Goal: Task Accomplishment & Management: Manage account settings

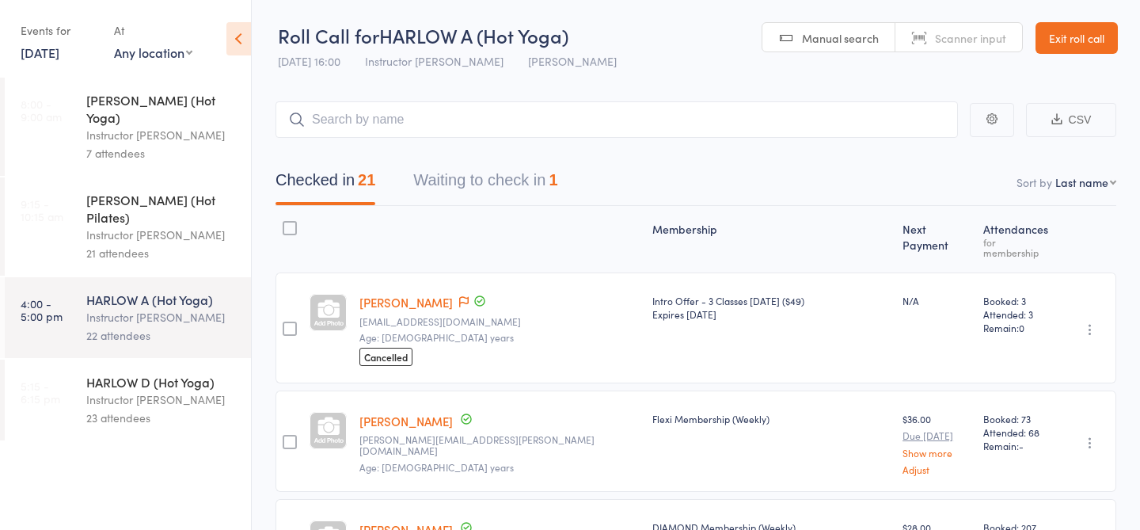
click at [125, 409] on div "23 attendees" at bounding box center [161, 418] width 151 height 18
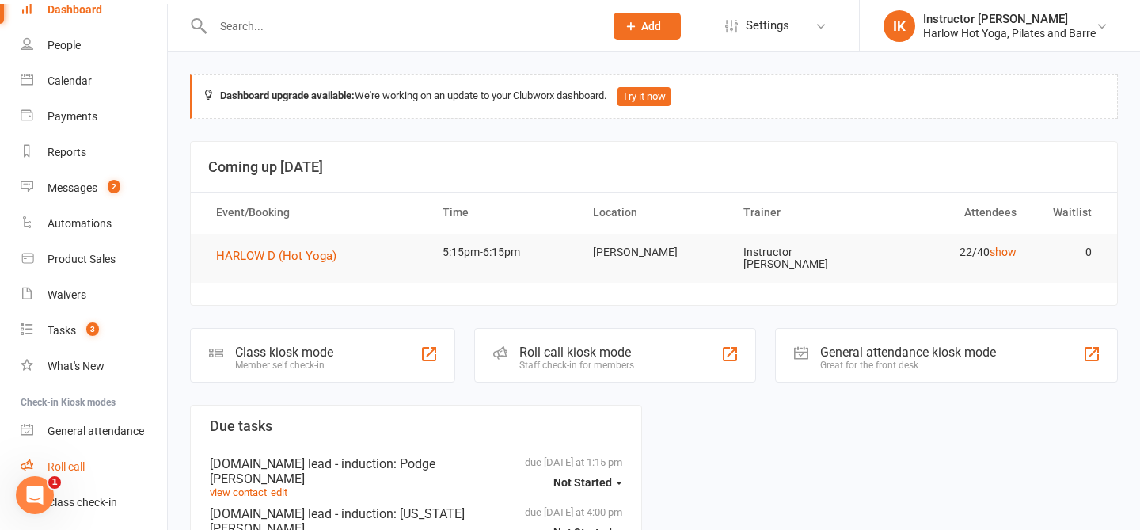
click at [65, 463] on div "Roll call" at bounding box center [66, 466] width 37 height 13
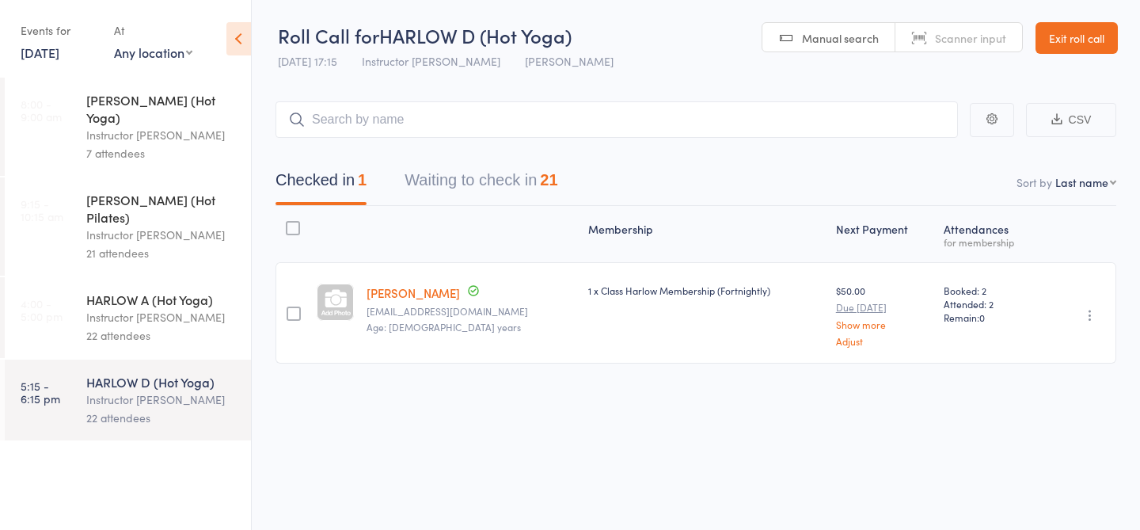
click at [458, 190] on button "Waiting to check in 21" at bounding box center [481, 184] width 153 height 42
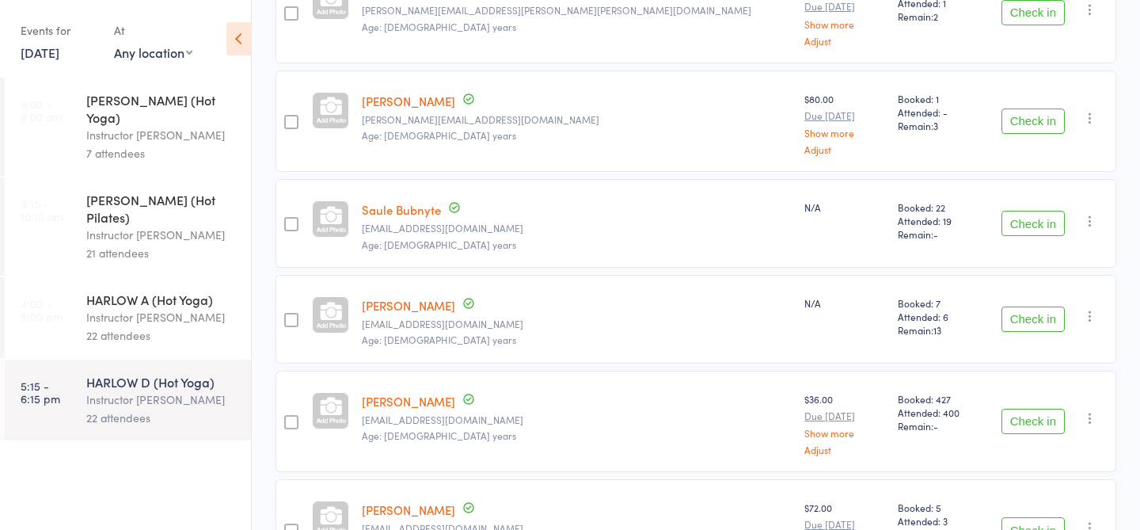
scroll to position [410, 0]
click at [1016, 314] on button "Check in" at bounding box center [1033, 318] width 63 height 25
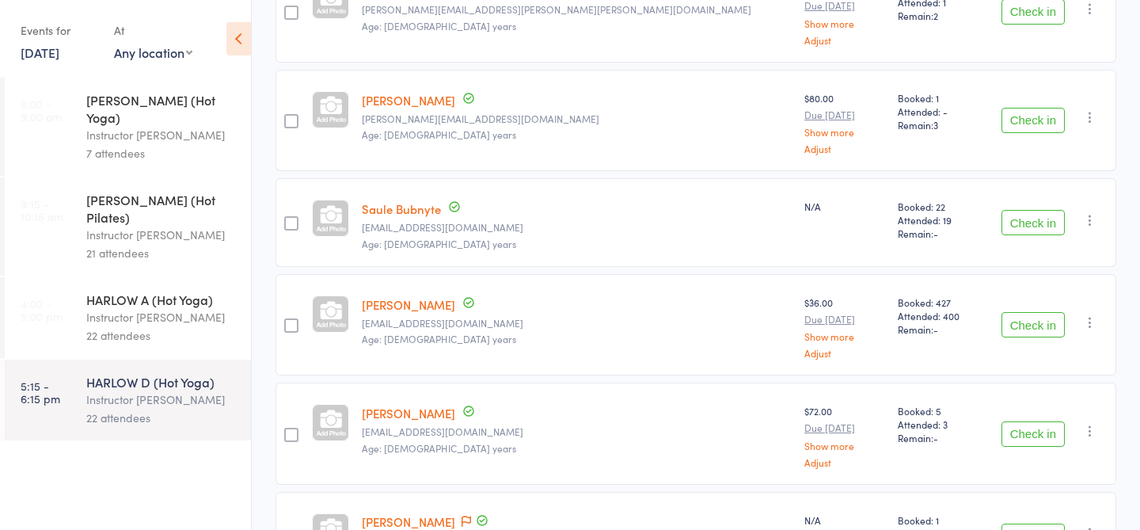
scroll to position [0, 0]
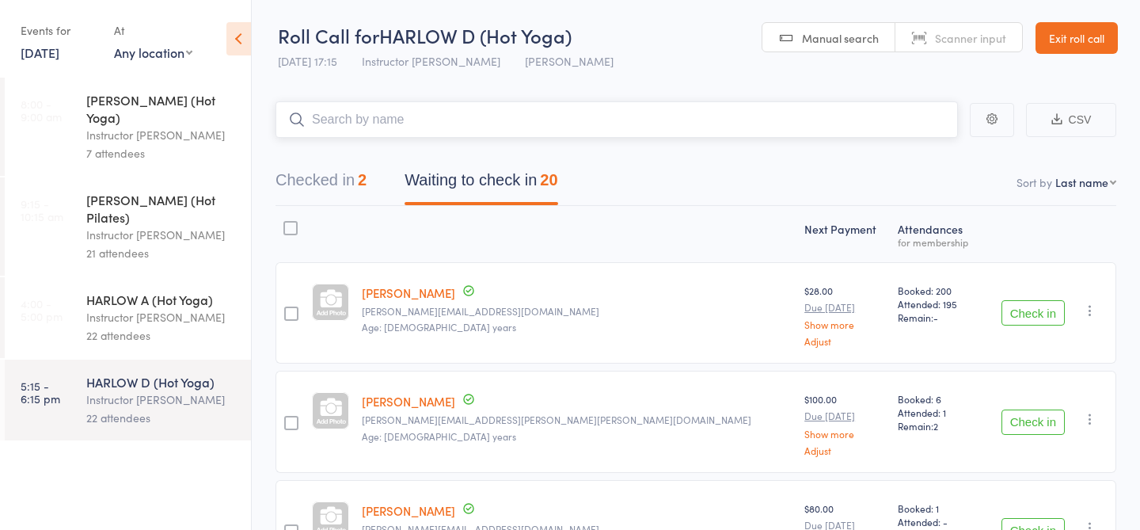
click at [373, 135] on input "search" at bounding box center [617, 119] width 683 height 36
type input "23090"
click at [903, 154] on link "Drop in" at bounding box center [916, 153] width 51 height 25
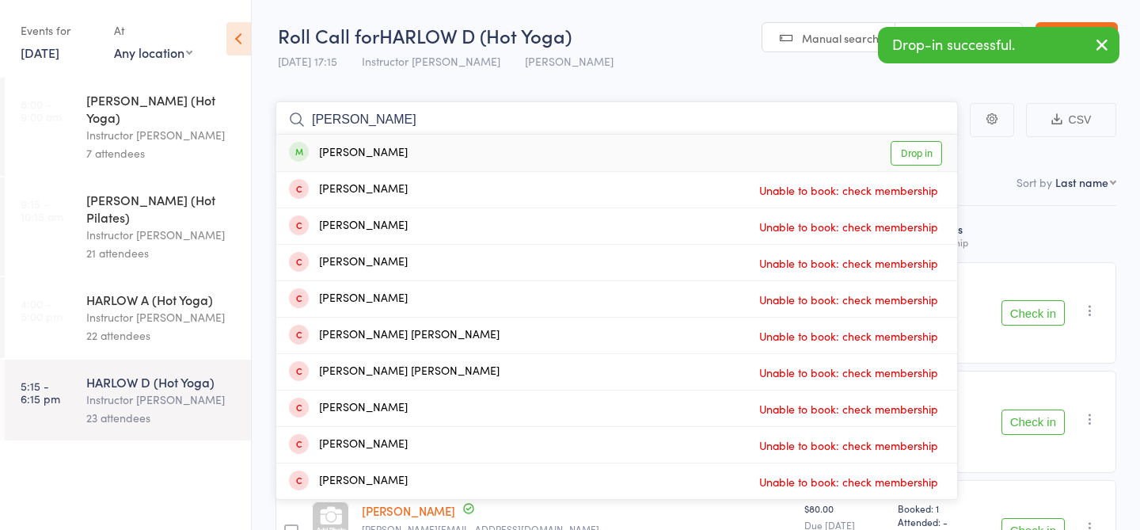
type input "rob kell"
click at [907, 156] on link "Drop in" at bounding box center [916, 153] width 51 height 25
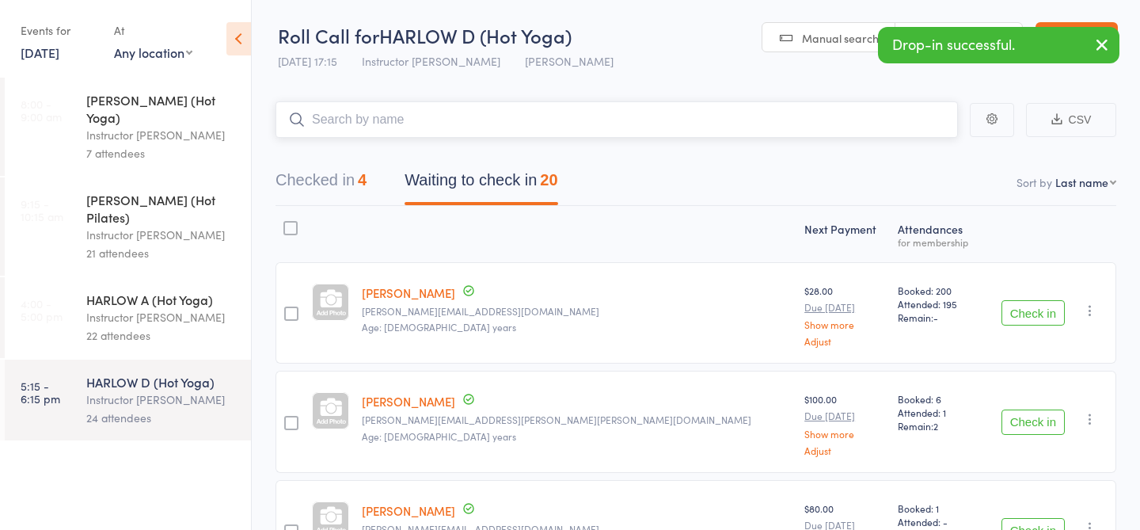
click at [549, 137] on input "search" at bounding box center [617, 119] width 683 height 36
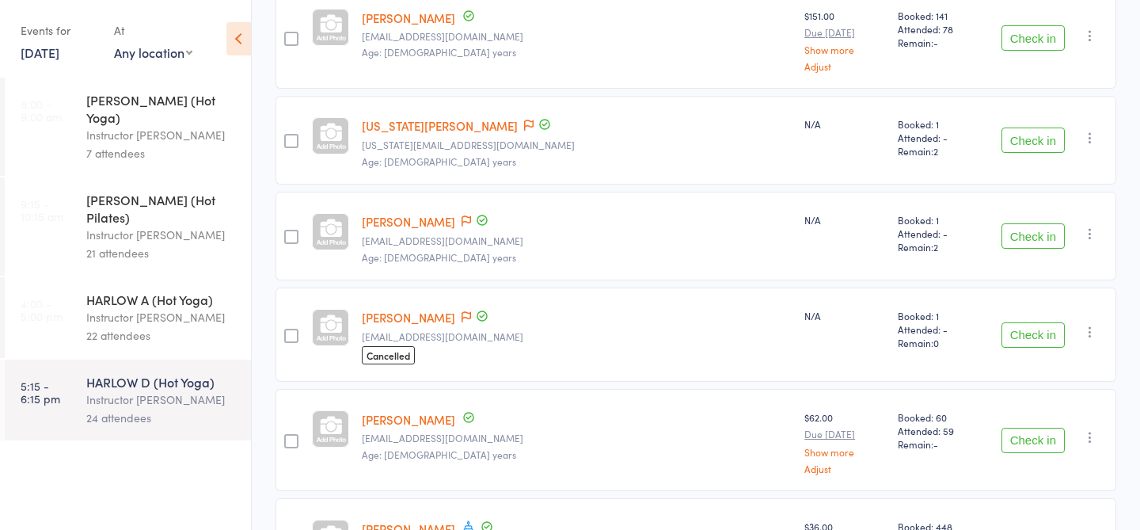
scroll to position [1471, 0]
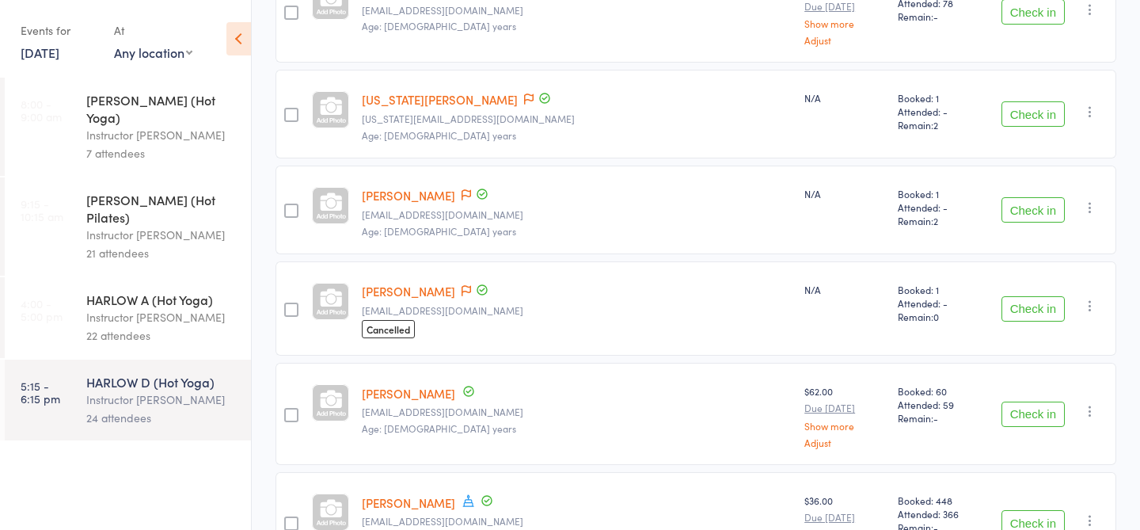
click at [1036, 299] on button "Check in" at bounding box center [1033, 308] width 63 height 25
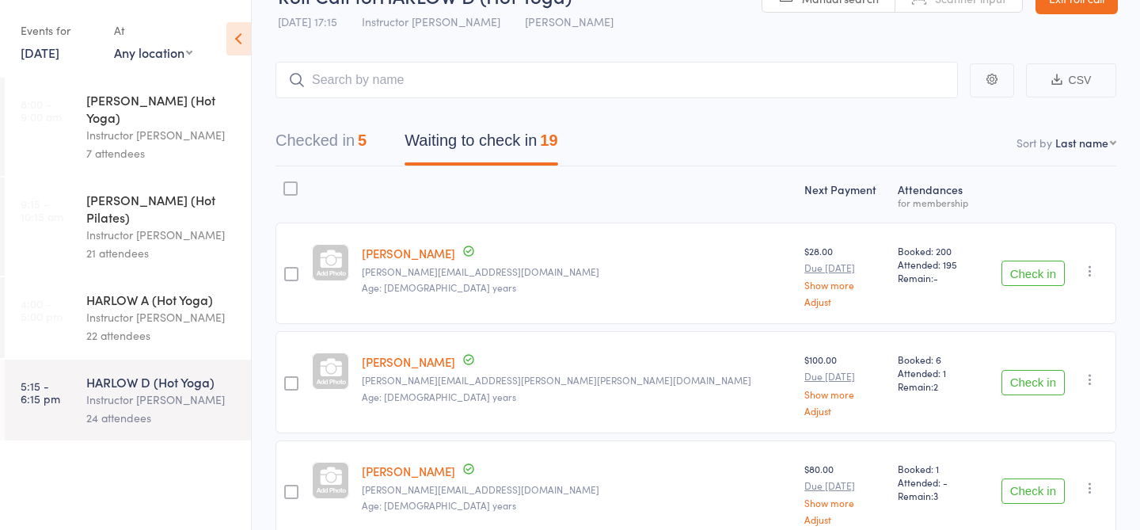
scroll to position [0, 0]
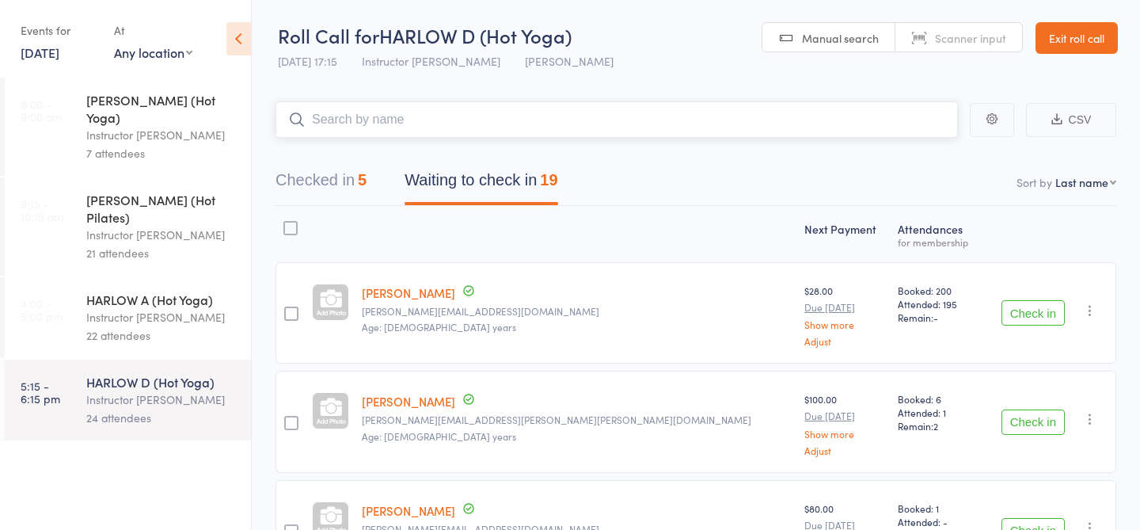
click at [423, 127] on input "search" at bounding box center [617, 119] width 683 height 36
type input "23438"
click at [915, 154] on link "Check in" at bounding box center [914, 153] width 56 height 25
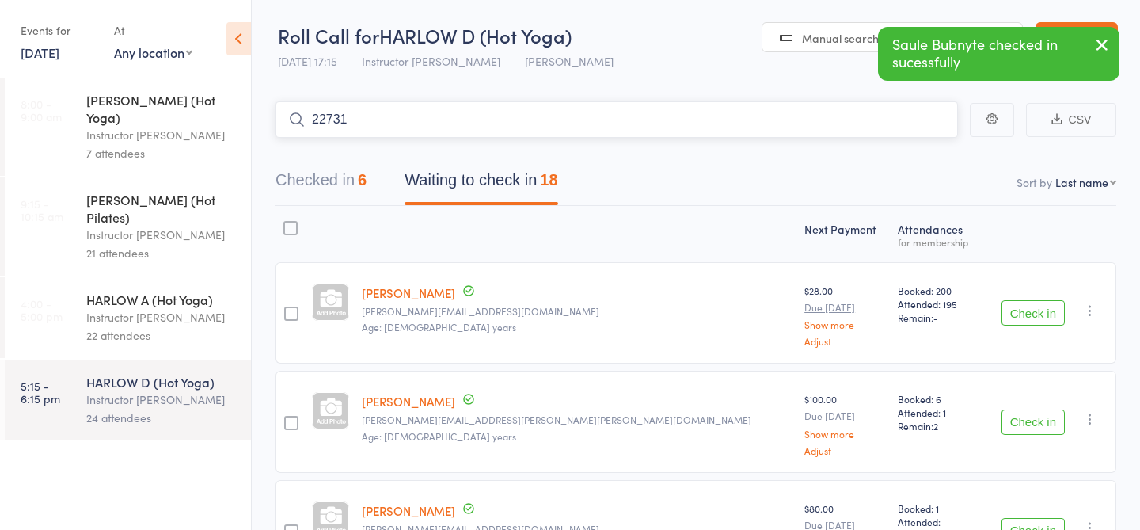
type input "22731"
click at [912, 154] on link "Check in" at bounding box center [914, 153] width 56 height 25
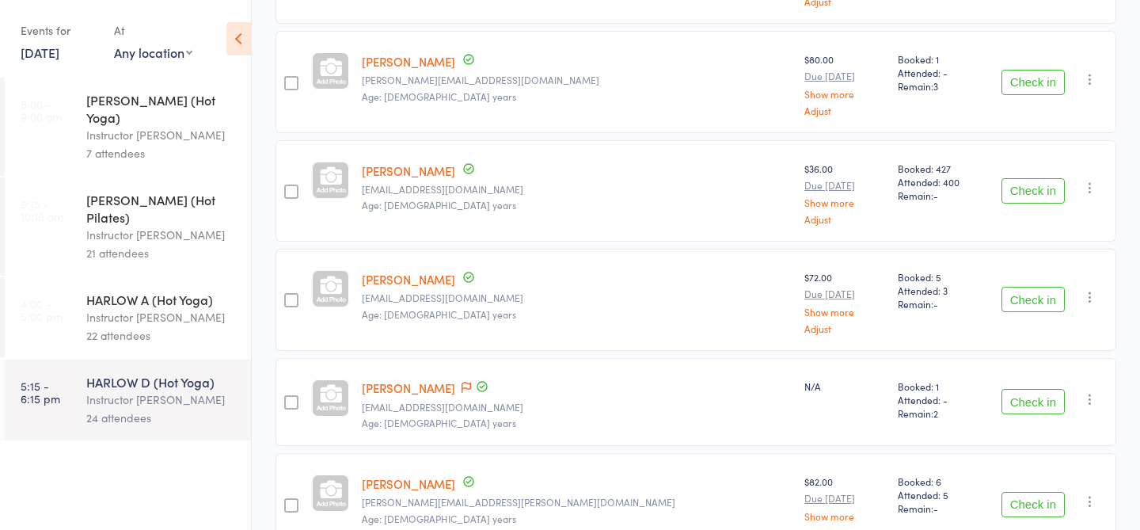
scroll to position [433, 0]
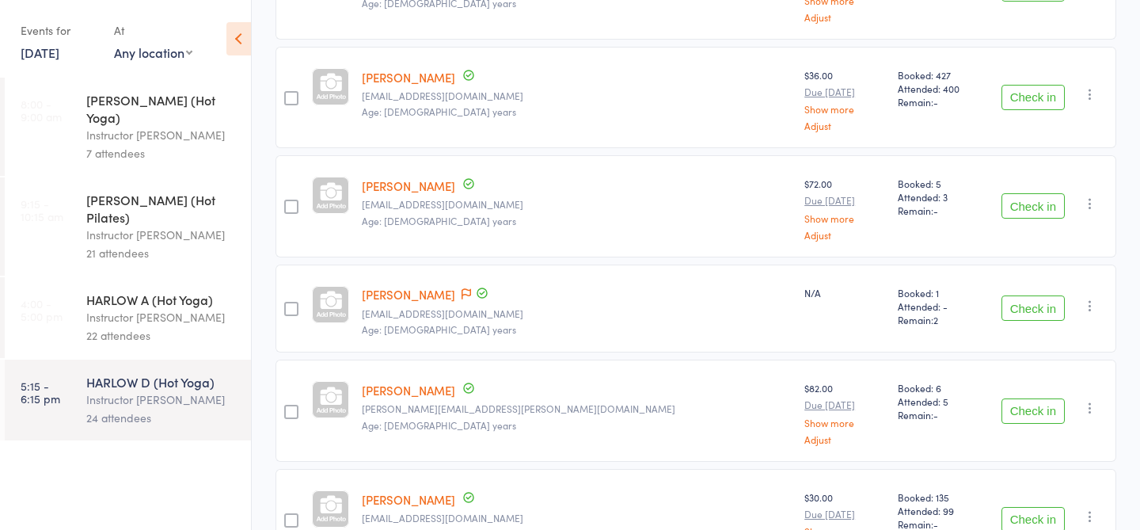
click at [1022, 309] on button "Check in" at bounding box center [1033, 307] width 63 height 25
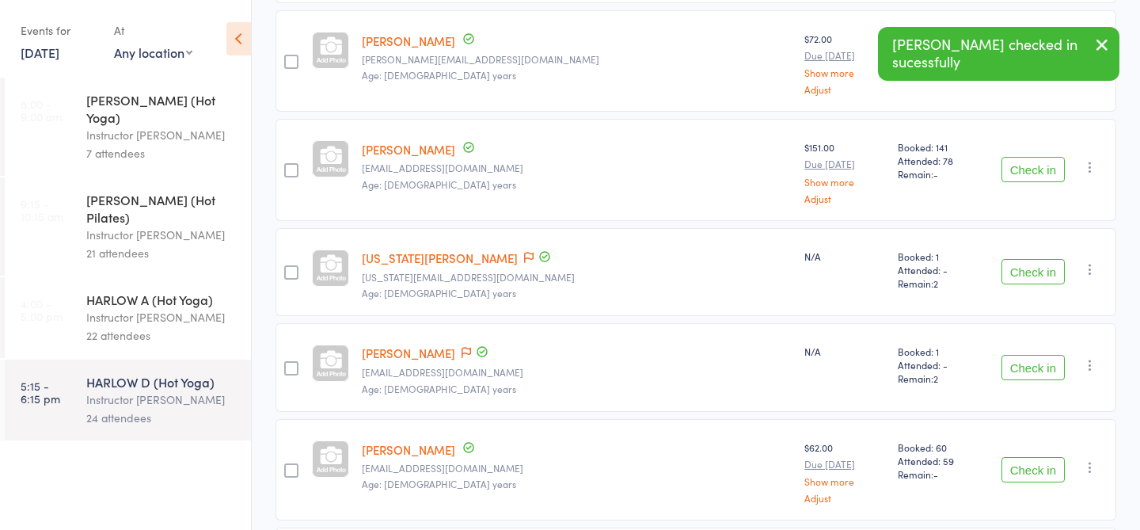
scroll to position [1052, 0]
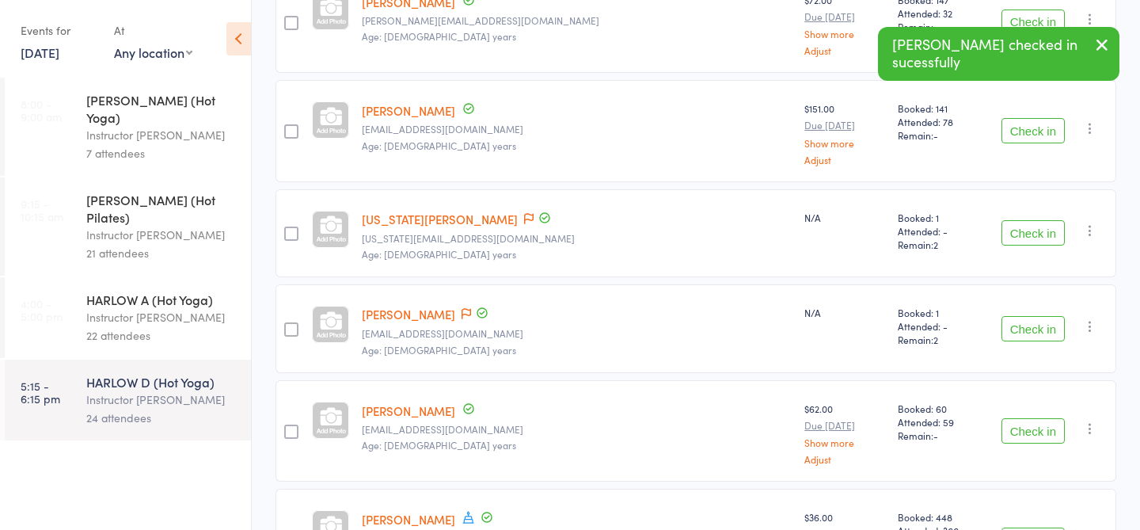
click at [1041, 318] on button "Check in" at bounding box center [1033, 328] width 63 height 25
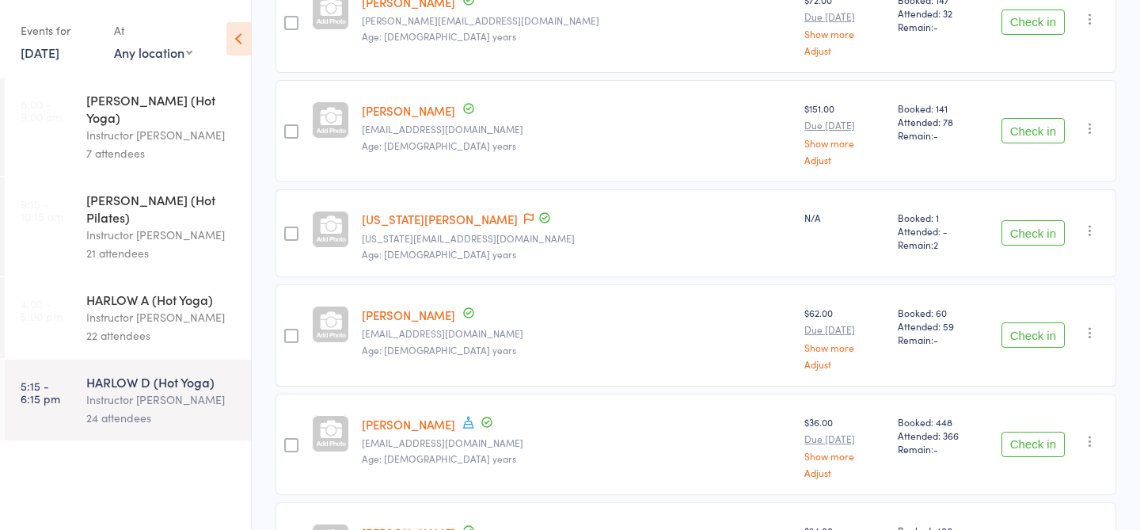
scroll to position [752, 0]
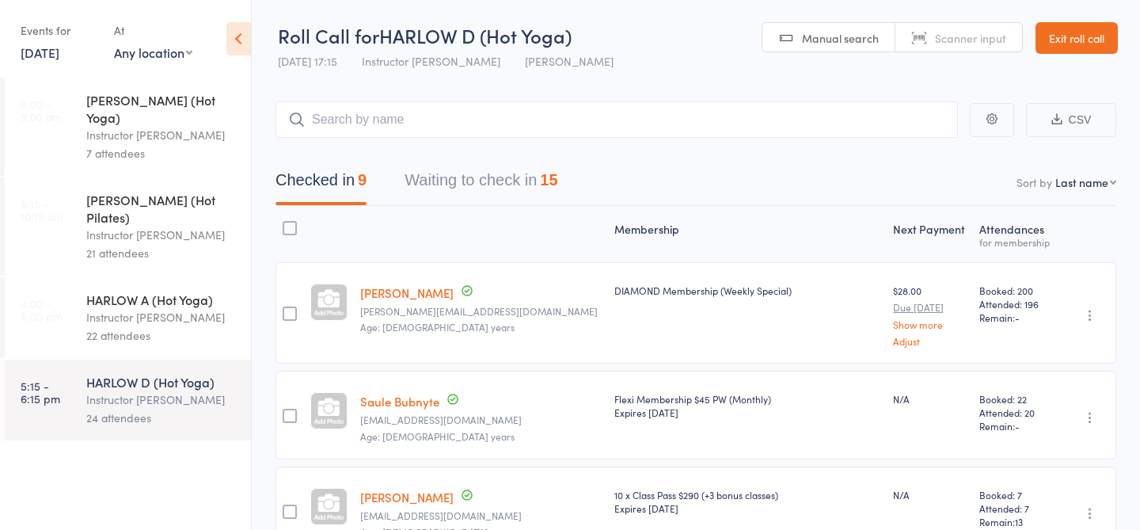
click at [491, 177] on button "Waiting to check in 15" at bounding box center [481, 184] width 153 height 42
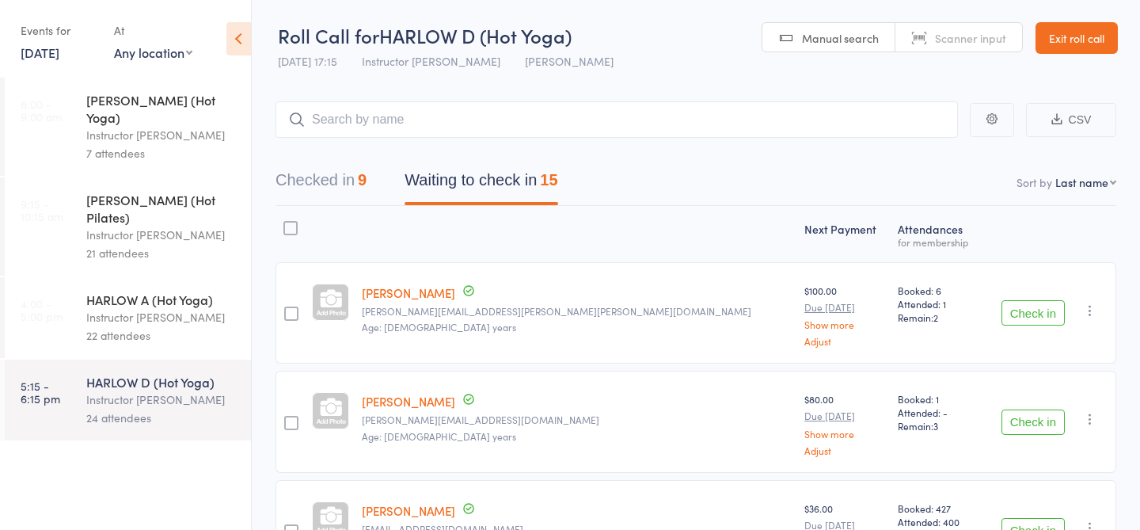
click at [491, 126] on input "search" at bounding box center [617, 119] width 683 height 36
type input "20635"
click at [907, 151] on link "Check in" at bounding box center [914, 153] width 56 height 25
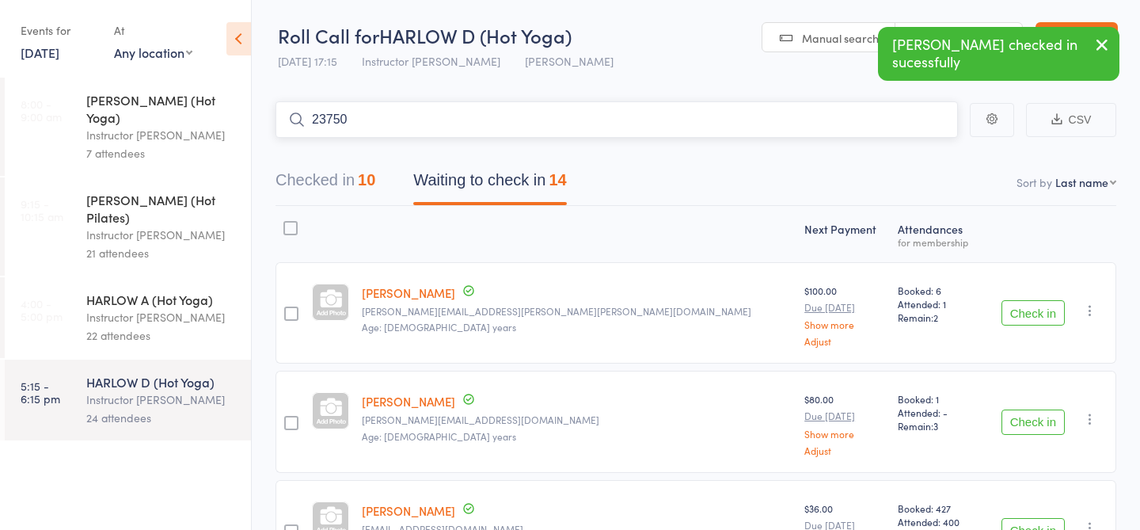
type input "23750"
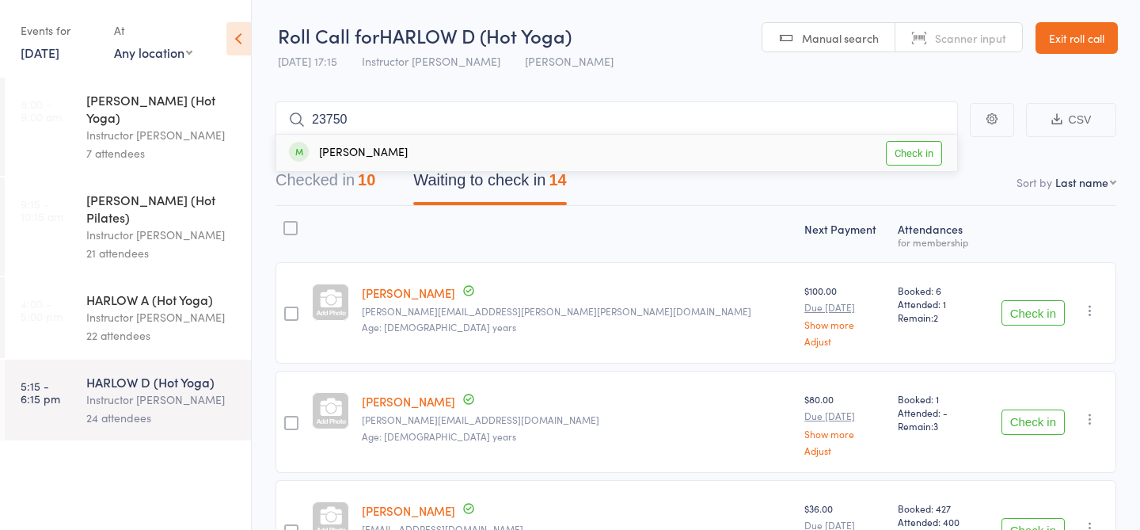
click at [923, 154] on link "Check in" at bounding box center [914, 153] width 56 height 25
type input "23034"
click at [899, 158] on link "Check in" at bounding box center [914, 153] width 56 height 25
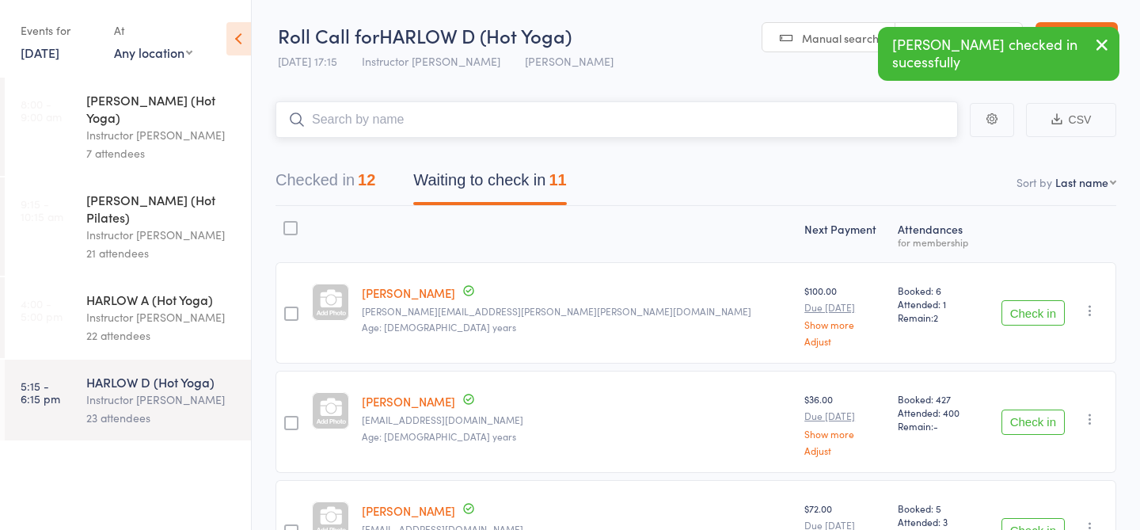
click at [308, 179] on button "Checked in 12" at bounding box center [326, 184] width 100 height 42
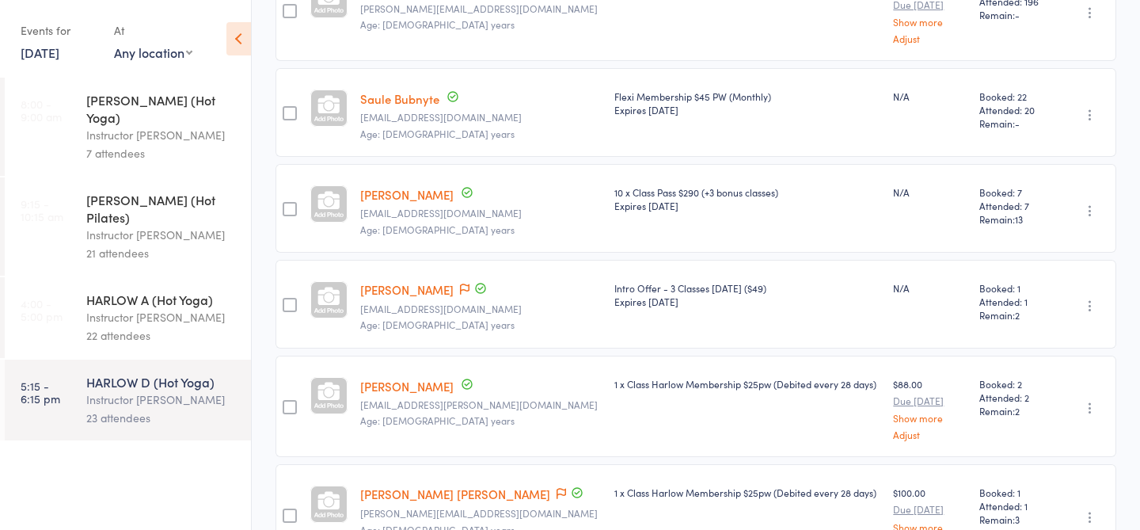
click at [608, 373] on div "1 x Class Harlow Membership $25pw (Debited every 28 days)" at bounding box center [748, 406] width 280 height 101
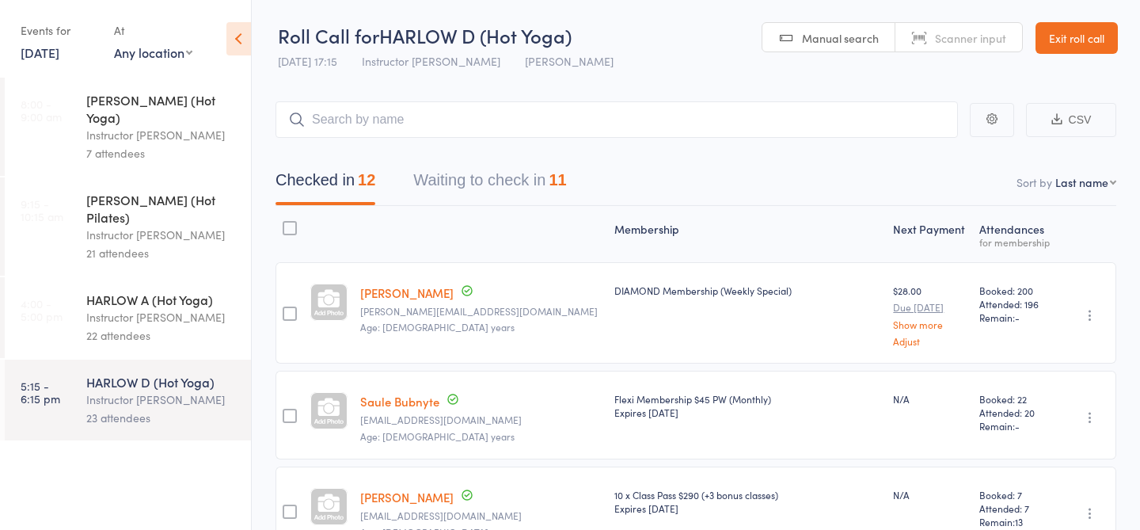
click at [535, 182] on button "Waiting to check in 11" at bounding box center [489, 184] width 153 height 42
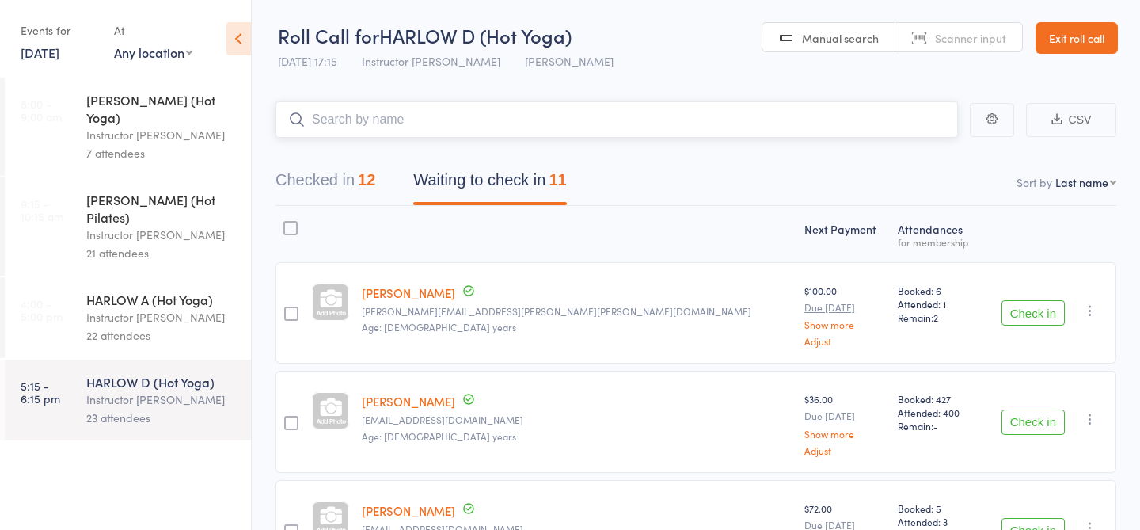
click at [390, 124] on input "search" at bounding box center [617, 119] width 683 height 36
type input "23459"
click at [911, 153] on link "Check in" at bounding box center [914, 153] width 56 height 25
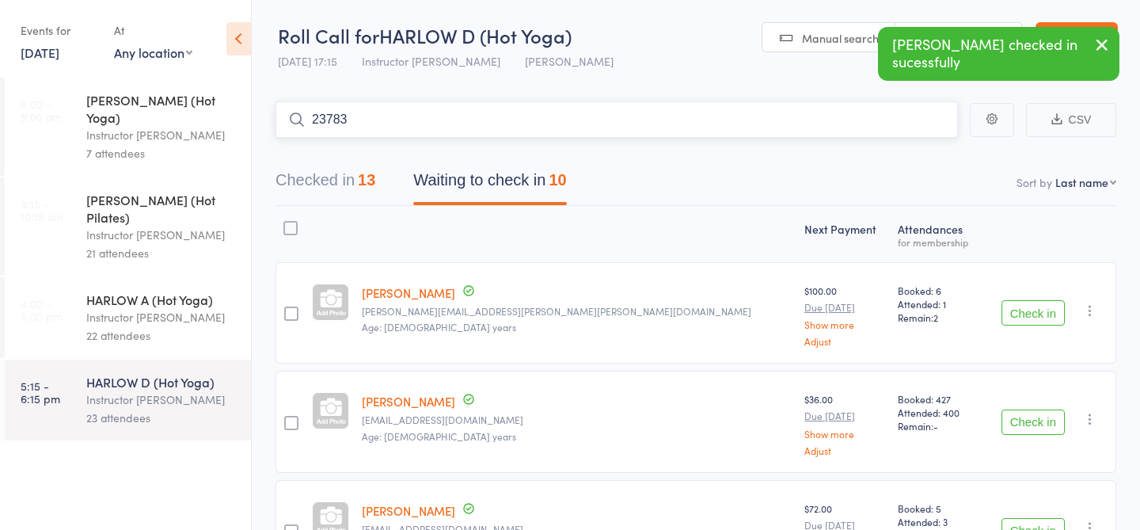
type input "23783"
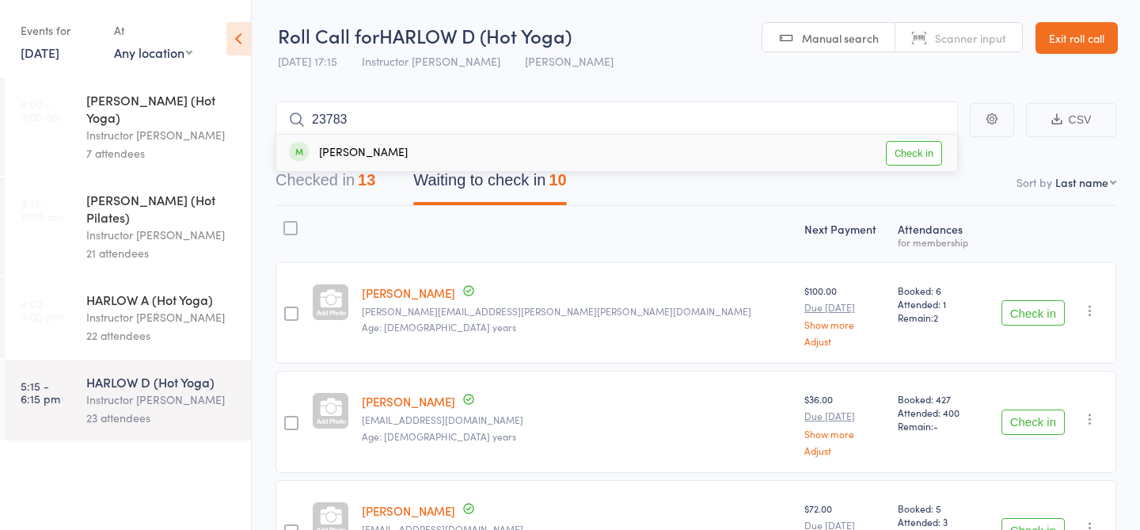
click at [905, 153] on link "Check in" at bounding box center [914, 153] width 56 height 25
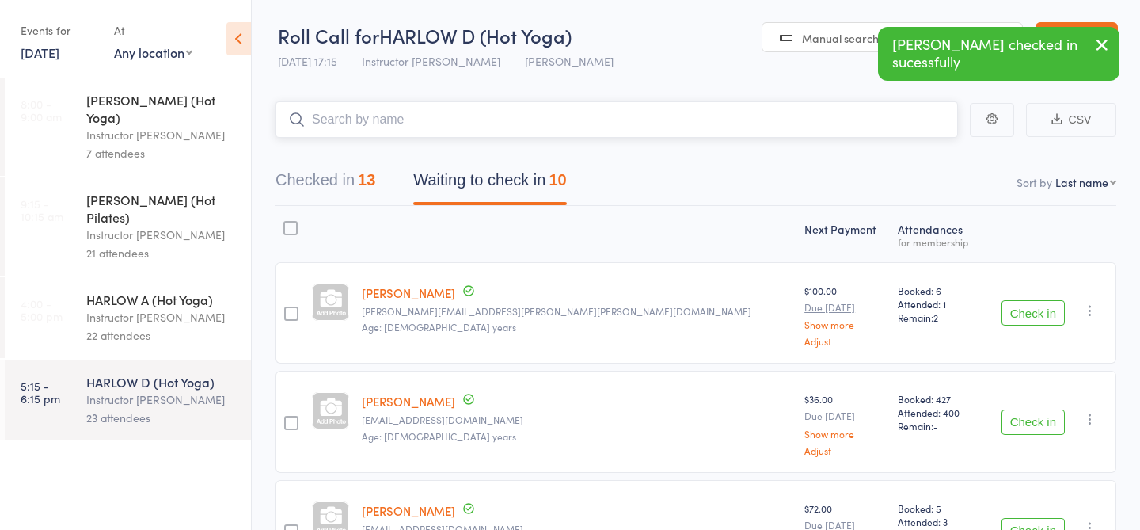
click at [325, 185] on button "Checked in 13" at bounding box center [326, 184] width 100 height 42
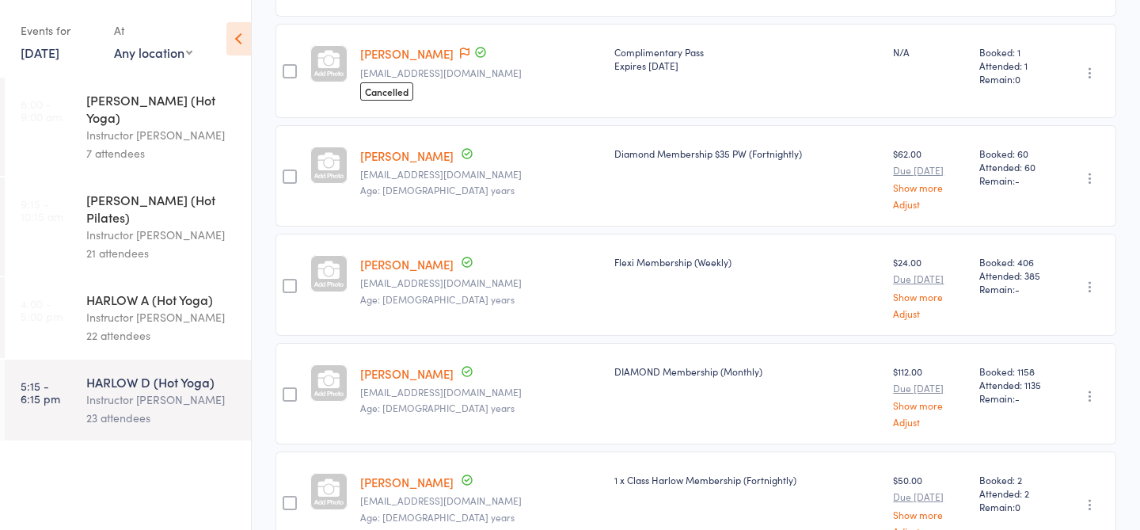
scroll to position [1165, 0]
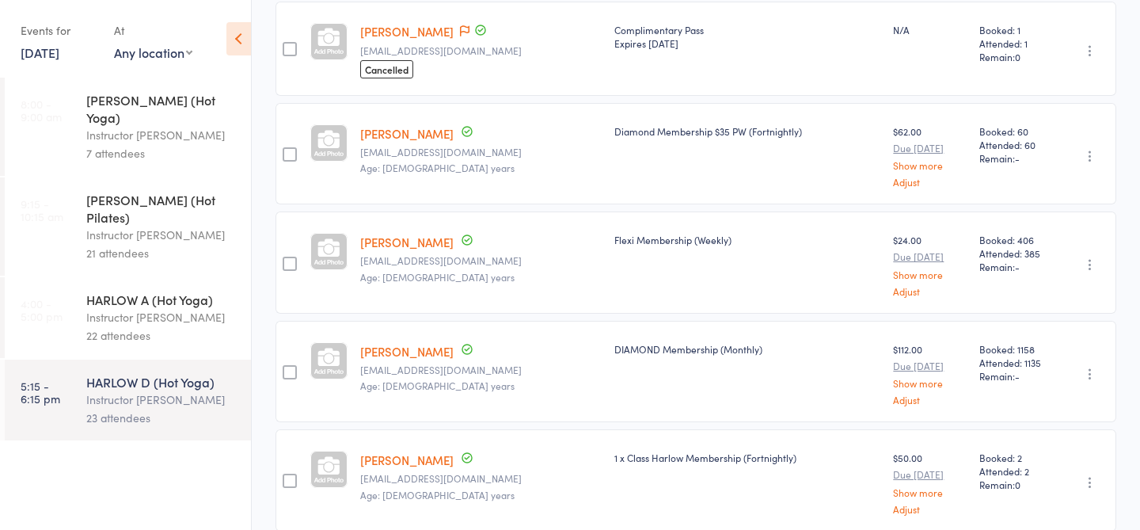
click at [397, 350] on link "Julie Ward" at bounding box center [406, 351] width 93 height 17
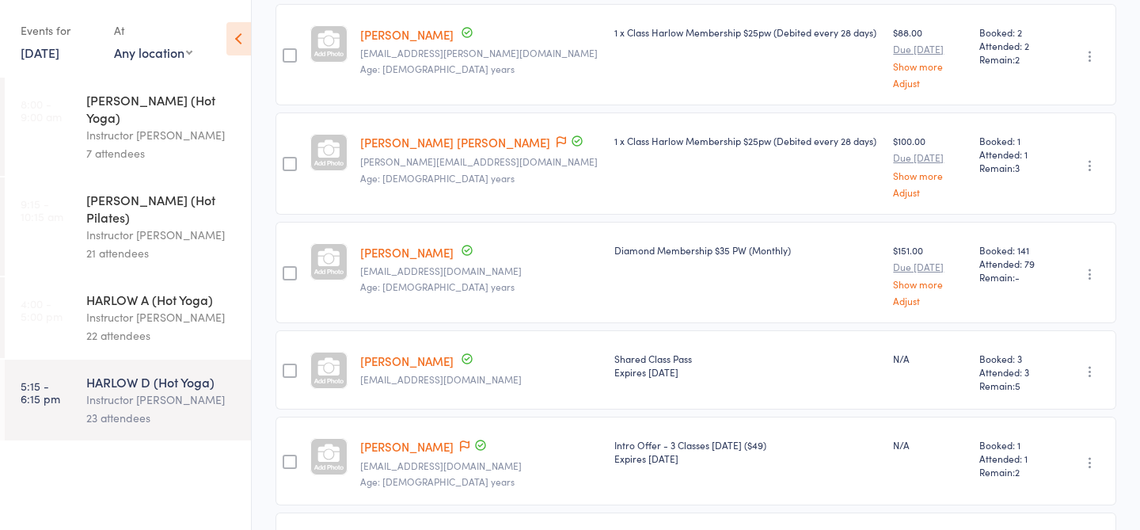
scroll to position [0, 0]
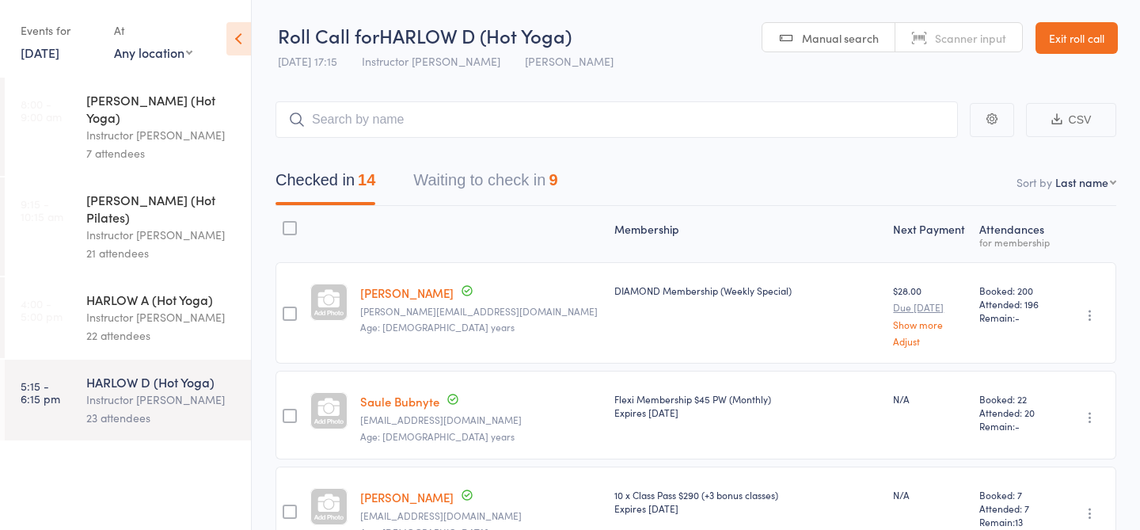
click at [495, 179] on button "Waiting to check in 9" at bounding box center [485, 184] width 144 height 42
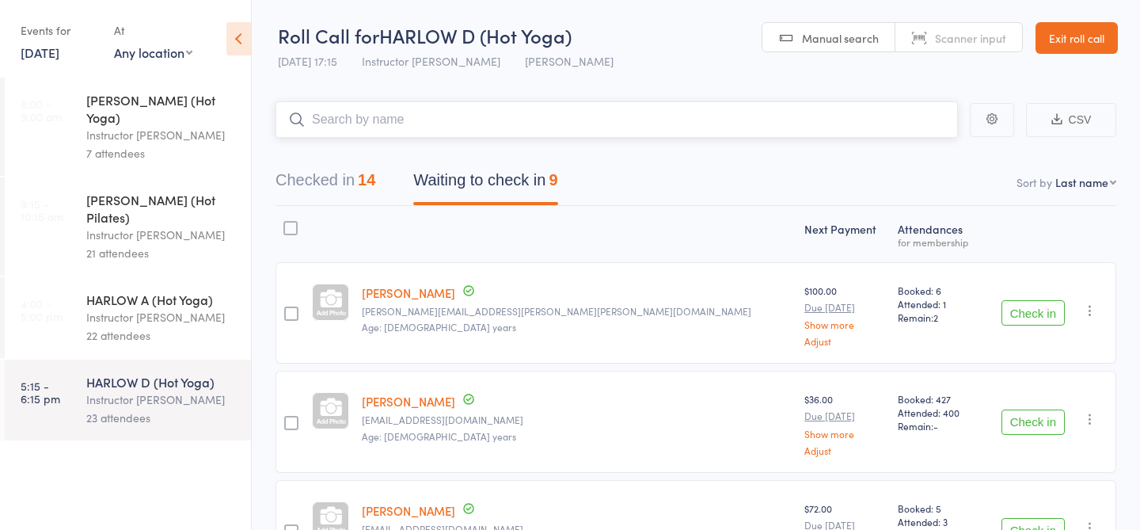
click at [410, 126] on input "search" at bounding box center [617, 119] width 683 height 36
type input "20056"
click at [915, 156] on link "Check in" at bounding box center [914, 153] width 56 height 25
type input "23553"
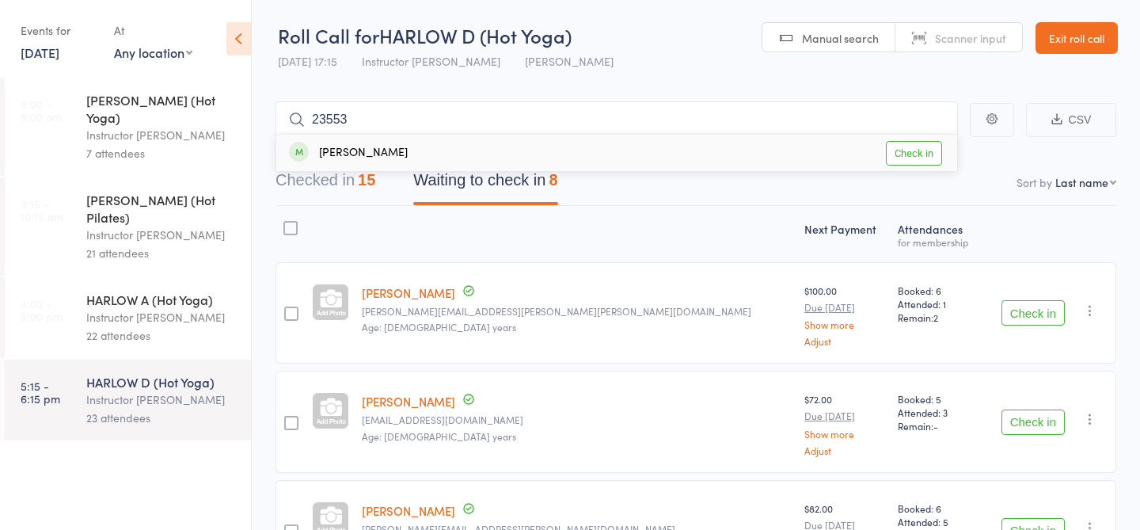
click at [908, 151] on link "Check in" at bounding box center [914, 153] width 56 height 25
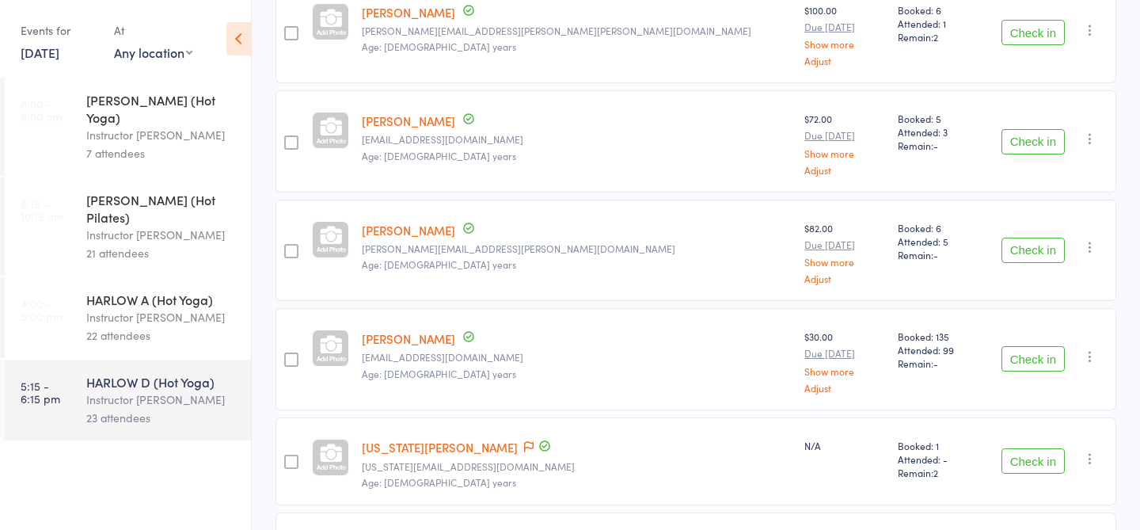
scroll to position [542, 0]
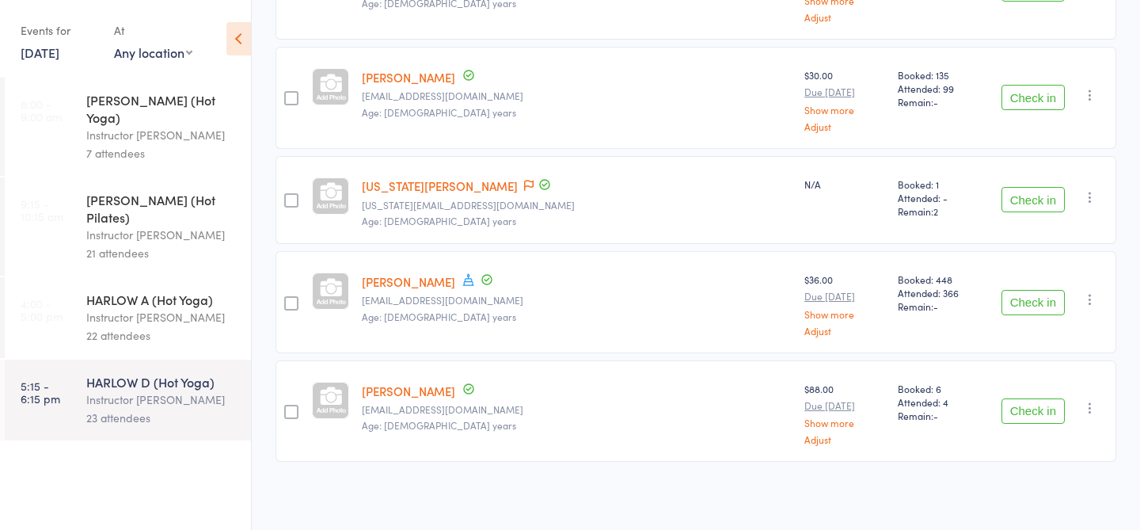
click at [80, 288] on link "4:00 - 5:00 pm HARLOW A (Hot Yoga) Instructor Krystyna 22 attendees" at bounding box center [128, 317] width 246 height 81
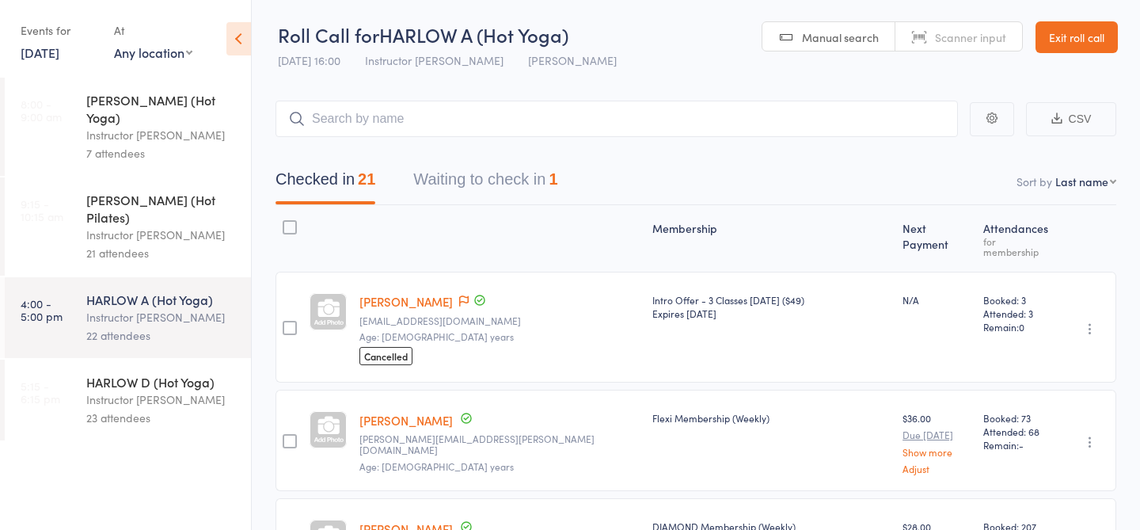
click at [438, 295] on link "[PERSON_NAME]" at bounding box center [405, 301] width 93 height 17
click at [492, 176] on button "Waiting to check in 1" at bounding box center [485, 183] width 144 height 42
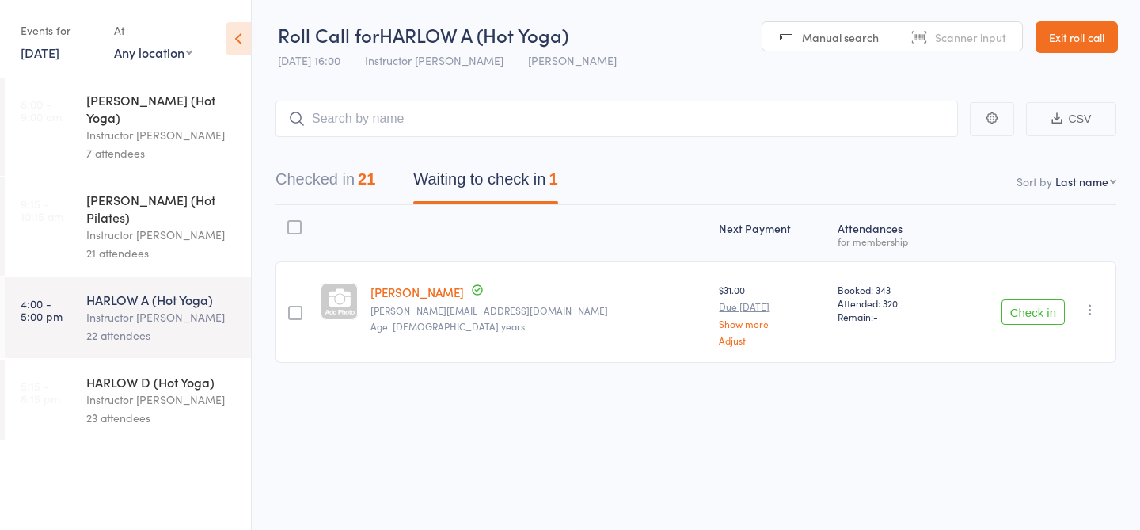
click at [149, 390] on div "Instructor [PERSON_NAME]" at bounding box center [161, 399] width 151 height 18
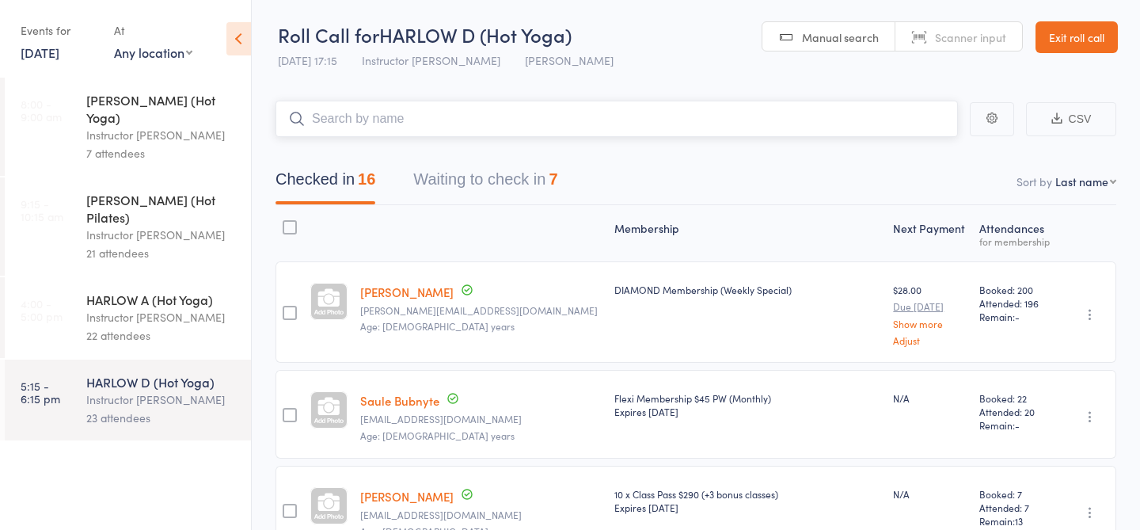
click at [469, 183] on button "Waiting to check in 7" at bounding box center [485, 183] width 144 height 42
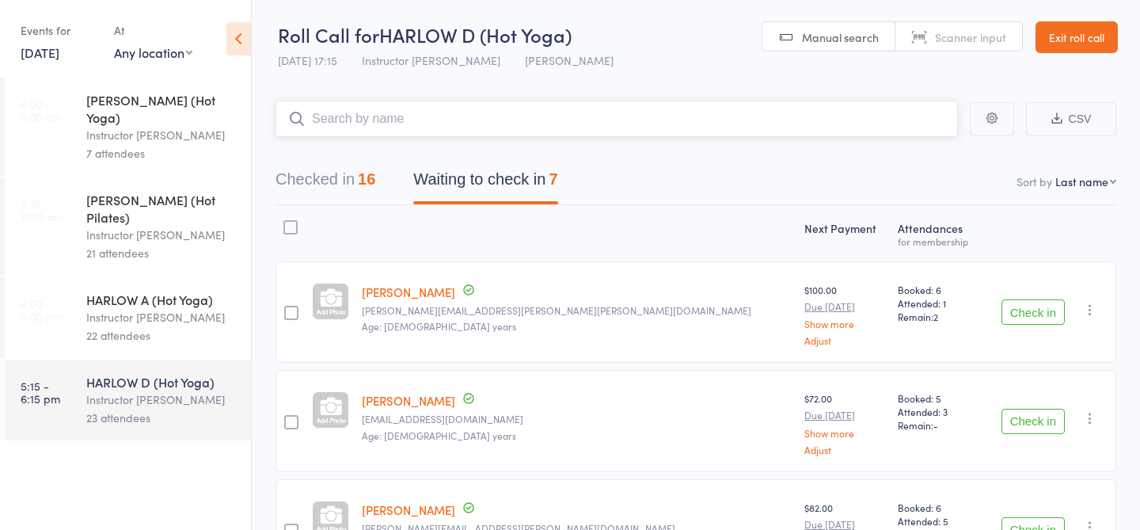
click at [439, 127] on input "search" at bounding box center [617, 119] width 683 height 36
type input "23760"
click at [899, 154] on link "Check in" at bounding box center [914, 152] width 56 height 25
type input "23366"
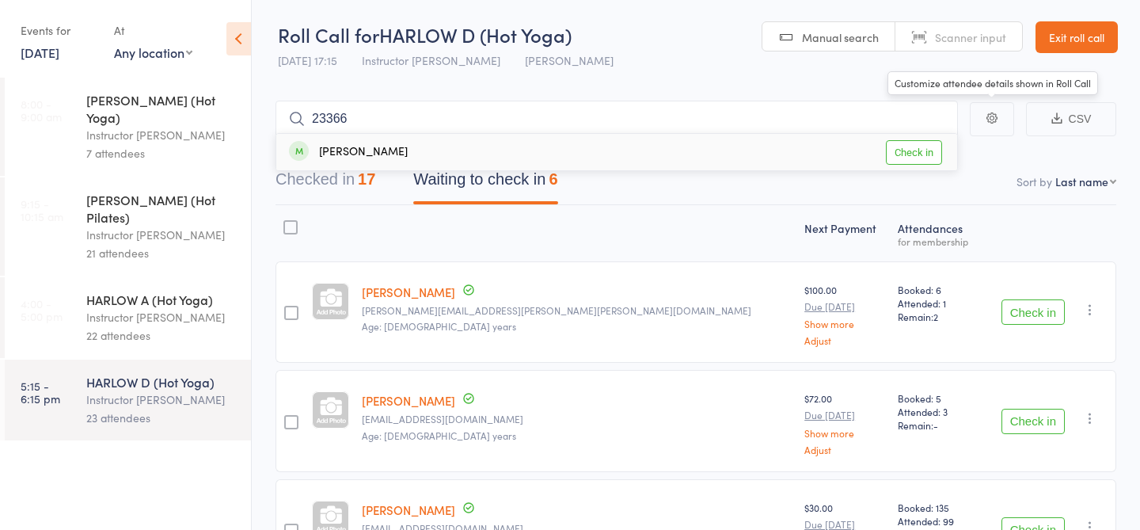
click at [902, 155] on link "Check in" at bounding box center [914, 152] width 56 height 25
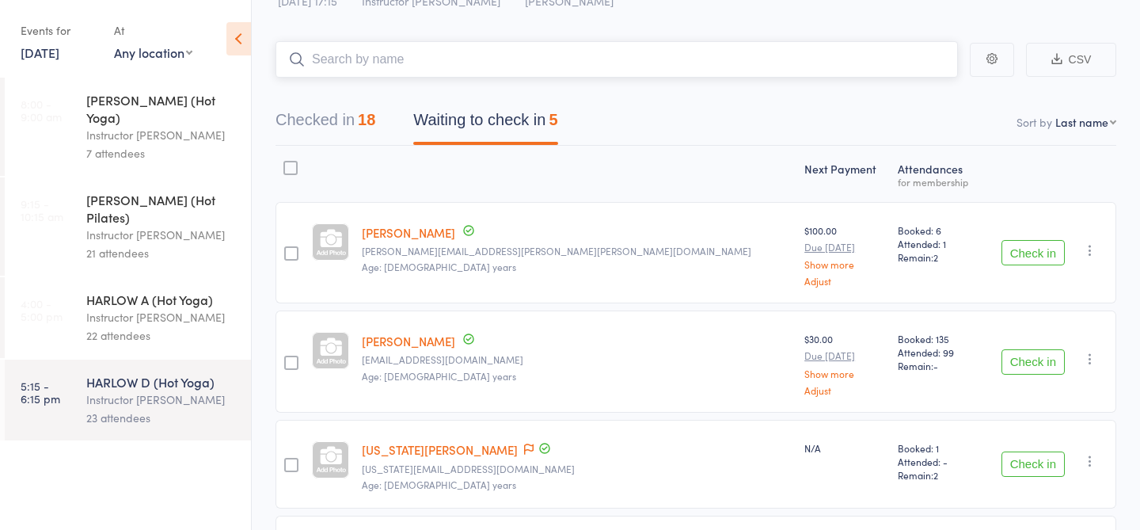
scroll to position [59, 0]
click at [1040, 256] on button "Check in" at bounding box center [1033, 253] width 63 height 25
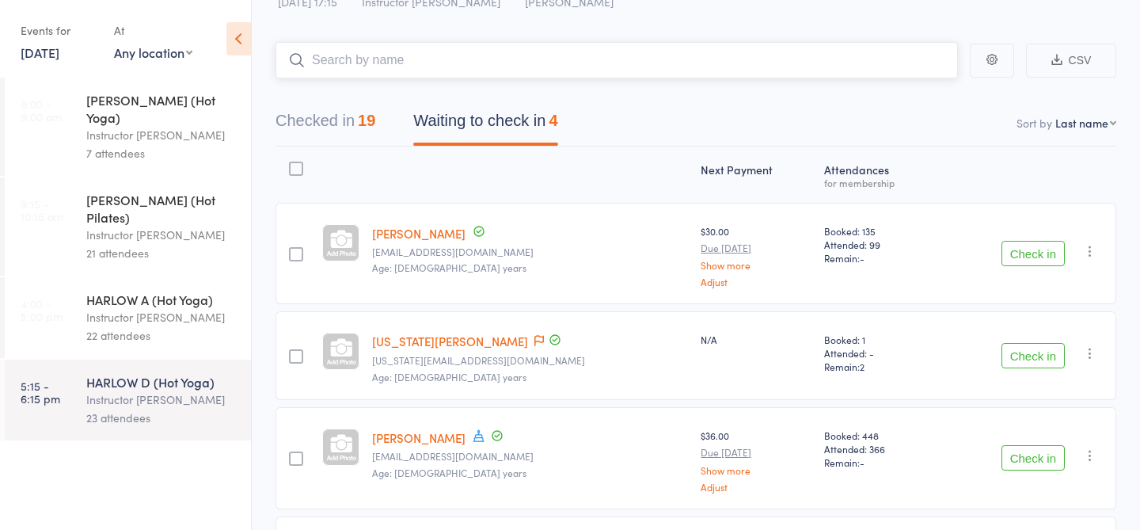
click at [388, 59] on input "search" at bounding box center [617, 60] width 683 height 36
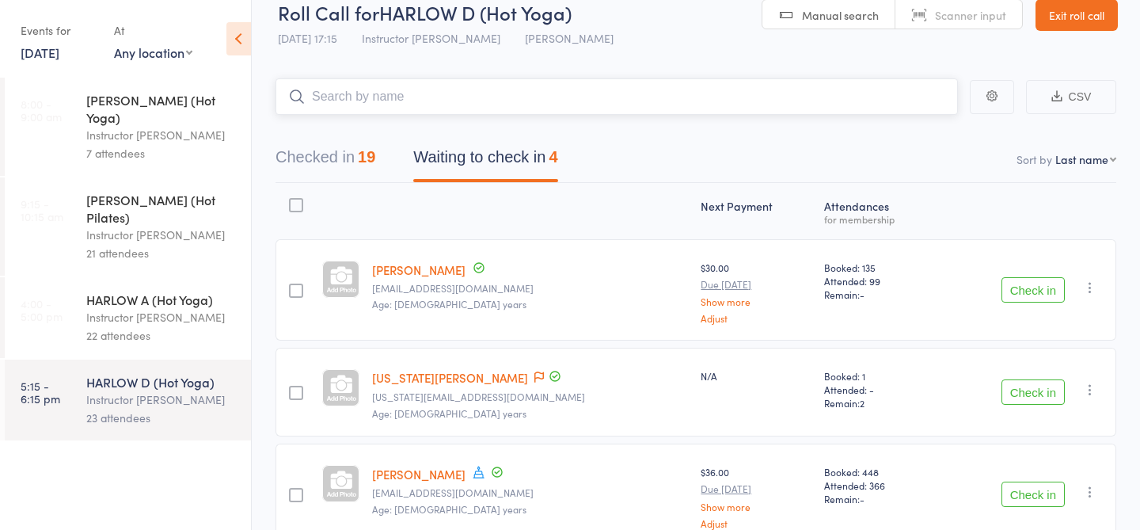
scroll to position [0, 0]
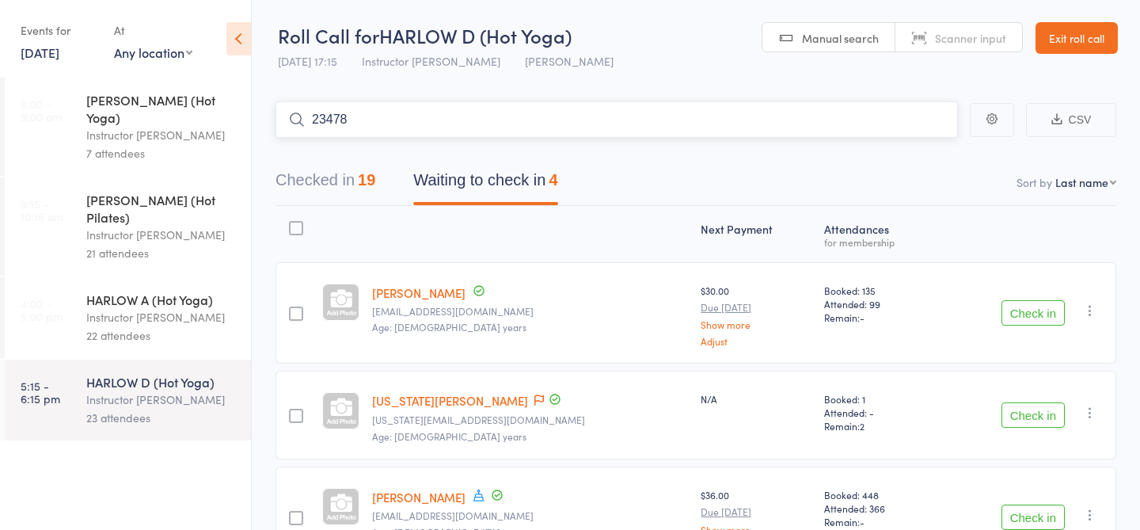
type input "23478"
click at [897, 156] on link "Drop in" at bounding box center [916, 153] width 51 height 25
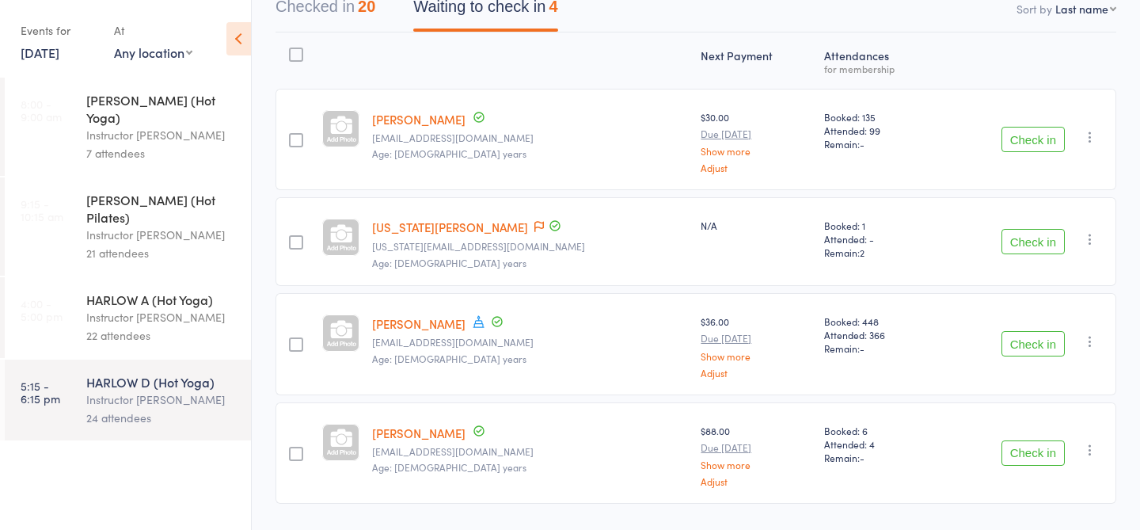
scroll to position [215, 0]
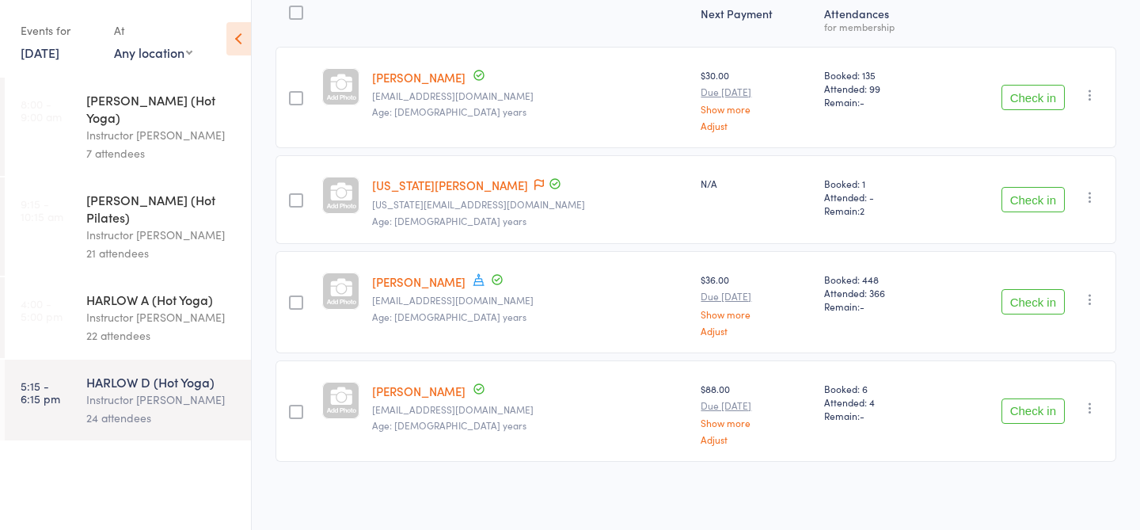
click at [1020, 200] on button "Check in" at bounding box center [1033, 199] width 63 height 25
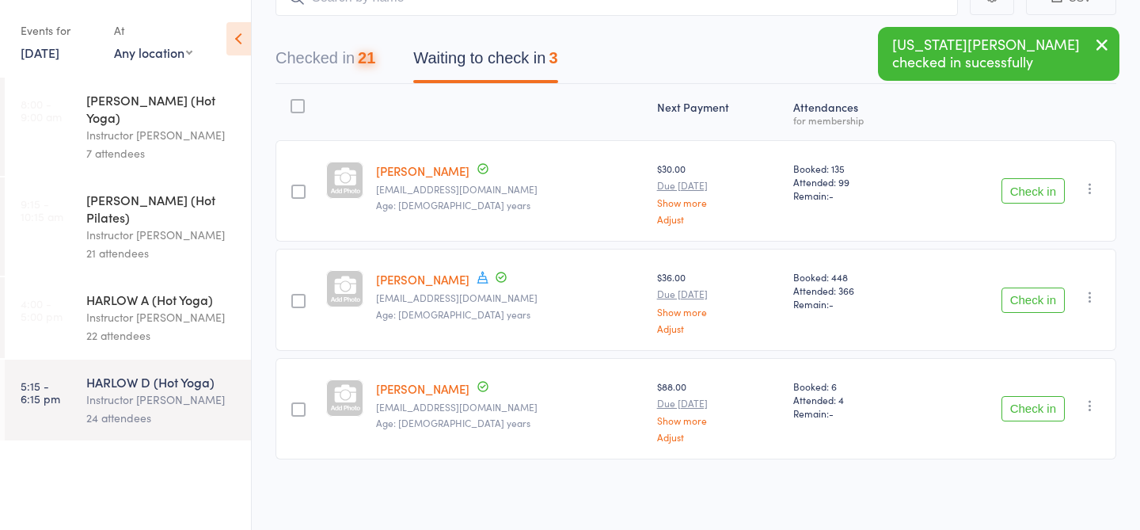
scroll to position [120, 0]
click at [124, 326] on div "22 attendees" at bounding box center [161, 335] width 151 height 18
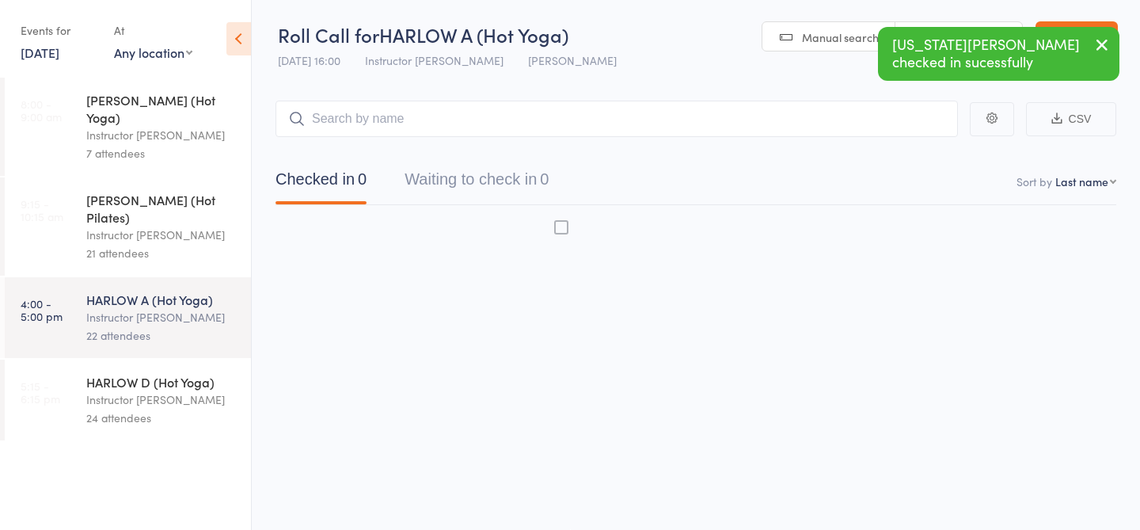
scroll to position [1, 0]
click at [111, 409] on div "24 attendees" at bounding box center [161, 418] width 151 height 18
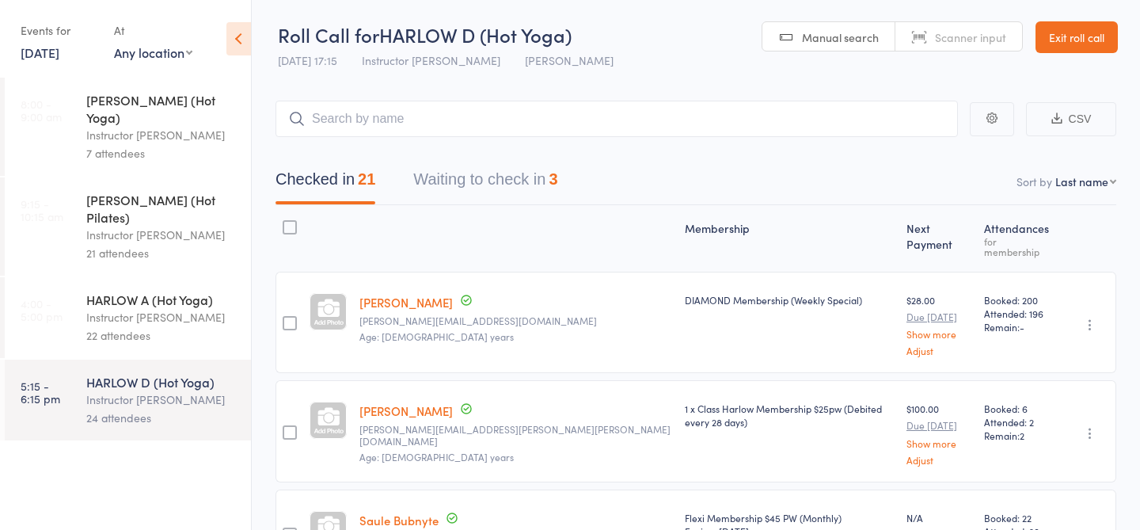
click at [139, 311] on div "HARLOW A (Hot Yoga) Instructor Krystyna 22 attendees" at bounding box center [168, 317] width 165 height 81
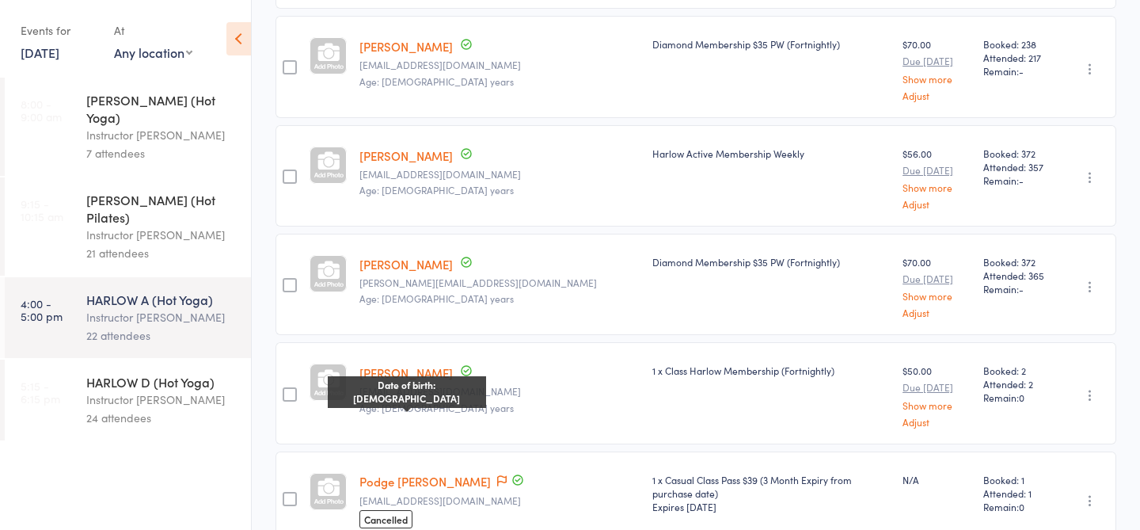
scroll to position [2036, 0]
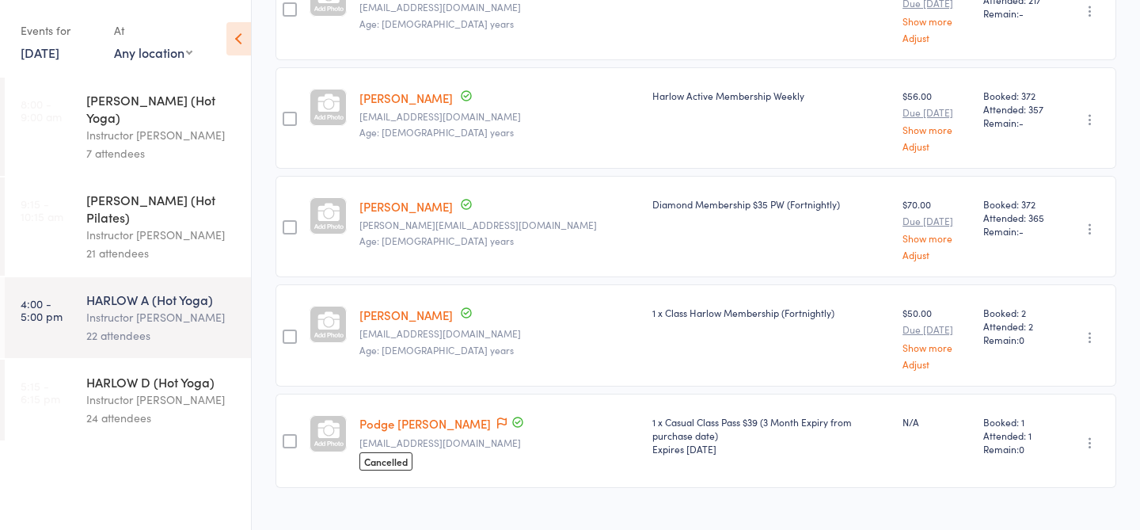
click at [132, 390] on div "Instructor [PERSON_NAME]" at bounding box center [161, 399] width 151 height 18
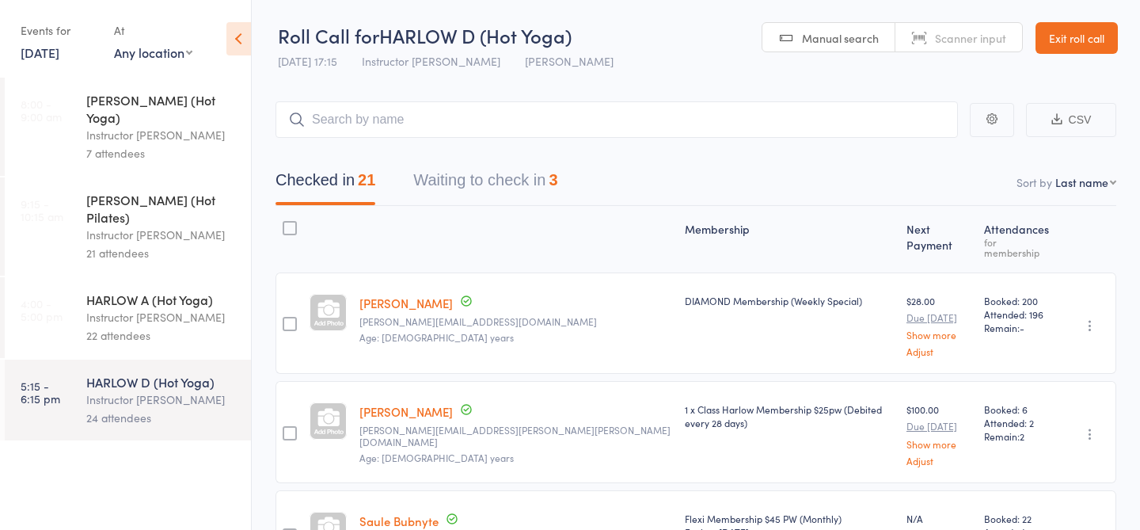
click at [499, 165] on button "Waiting to check in 3" at bounding box center [485, 184] width 144 height 42
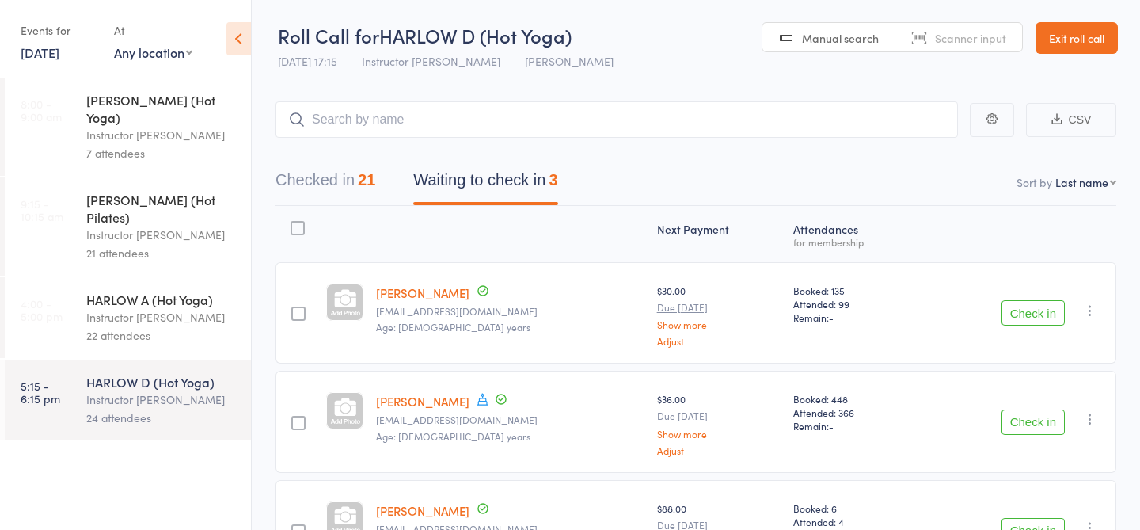
click at [451, 136] on input "search" at bounding box center [617, 119] width 683 height 36
type input "22293"
click at [908, 154] on link "Check in" at bounding box center [914, 153] width 56 height 25
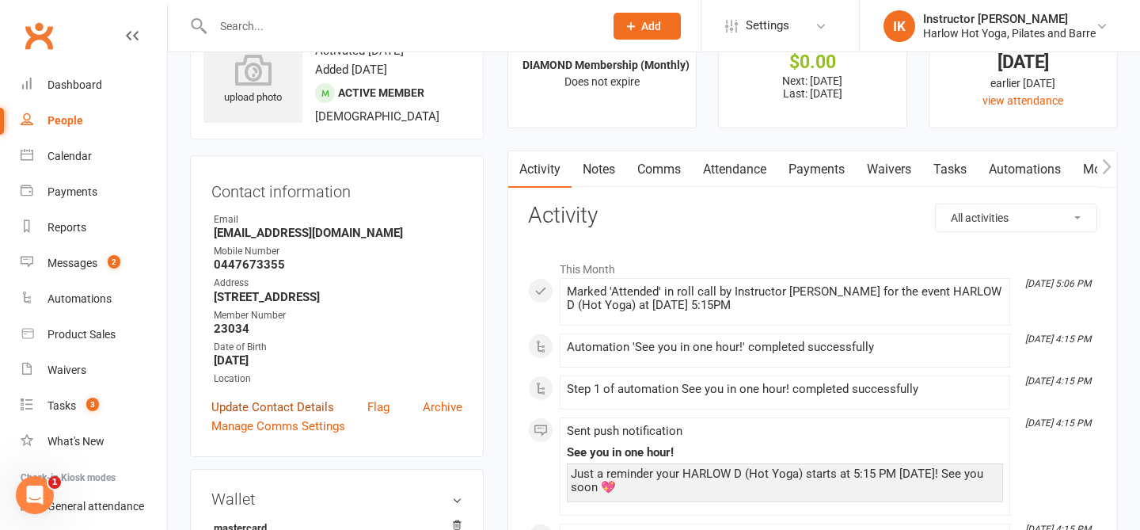
click at [300, 416] on link "Update Contact Details" at bounding box center [272, 406] width 123 height 19
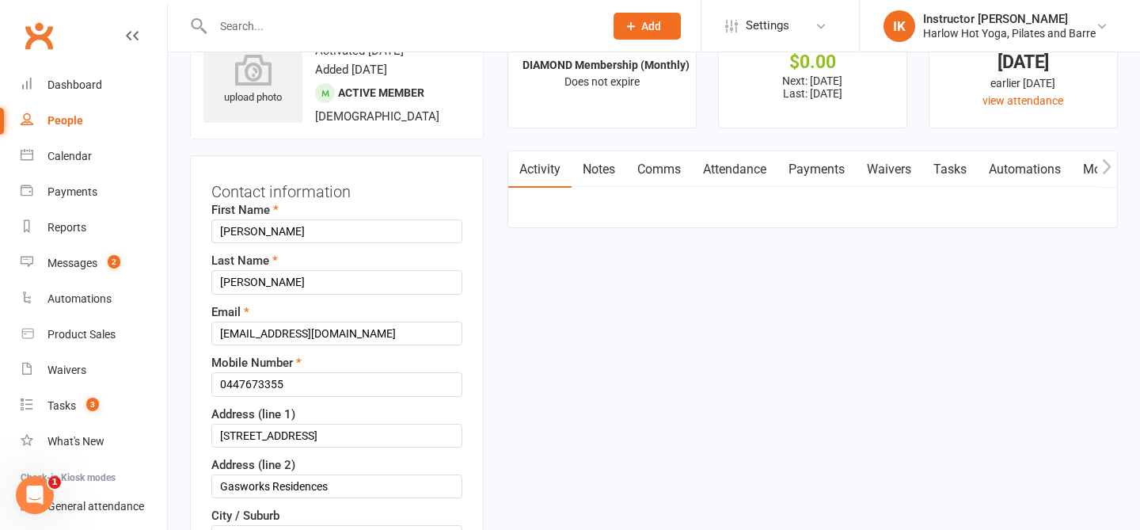
scroll to position [74, 0]
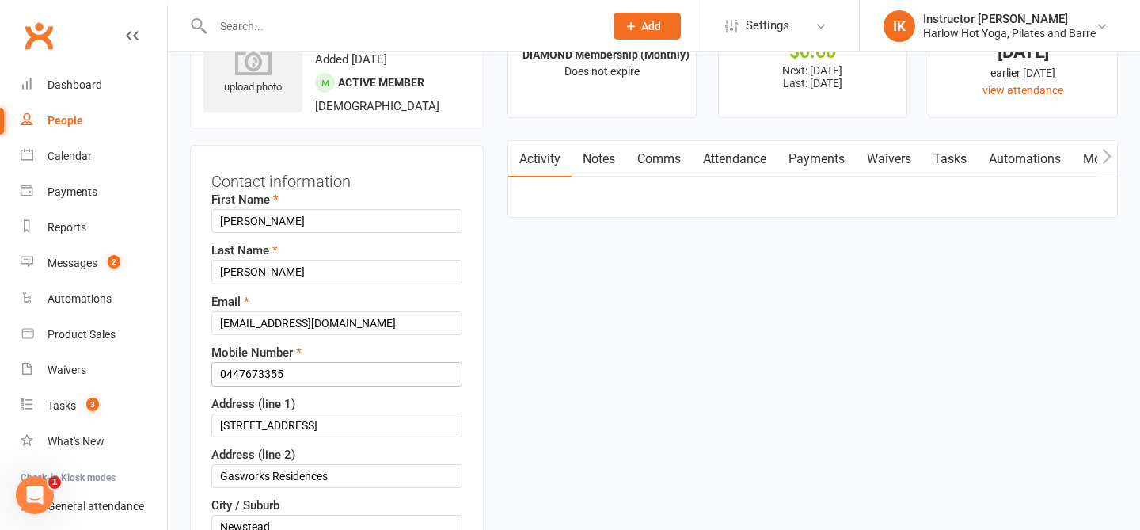
click at [264, 384] on input "0447673355" at bounding box center [336, 374] width 251 height 24
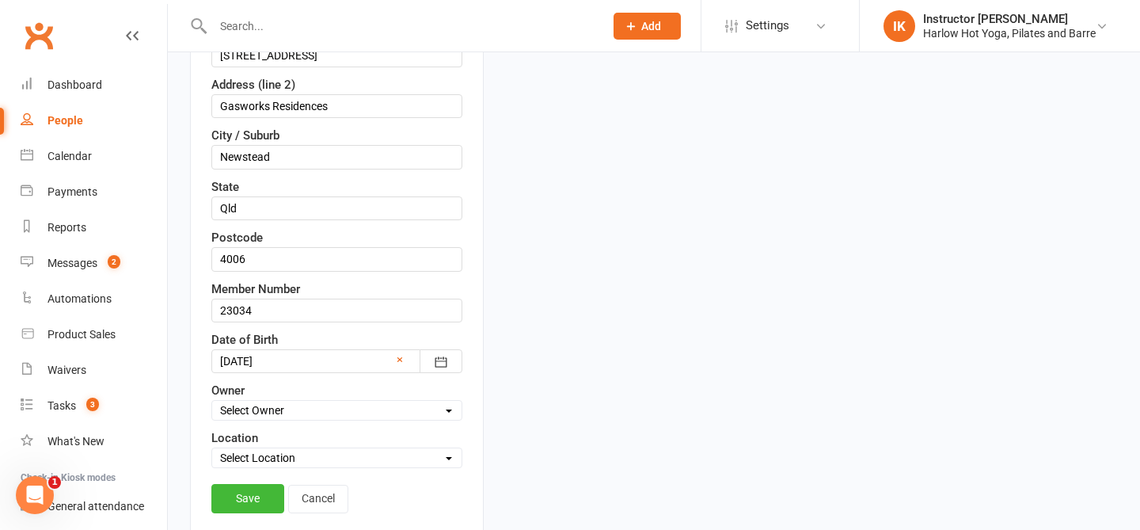
scroll to position [446, 0]
type input "0409266345"
click at [231, 497] on link "Save" at bounding box center [247, 496] width 73 height 29
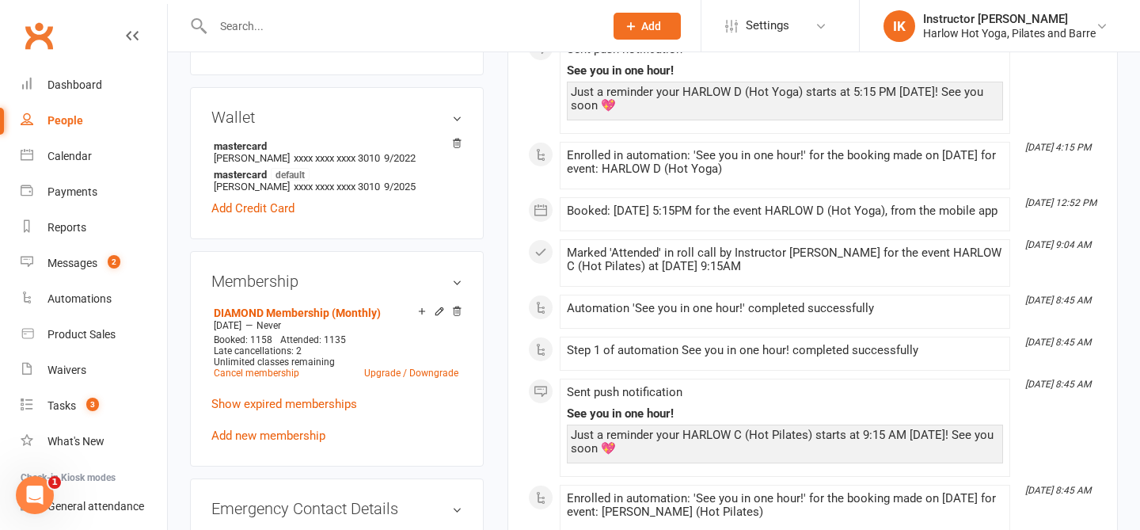
scroll to position [0, 0]
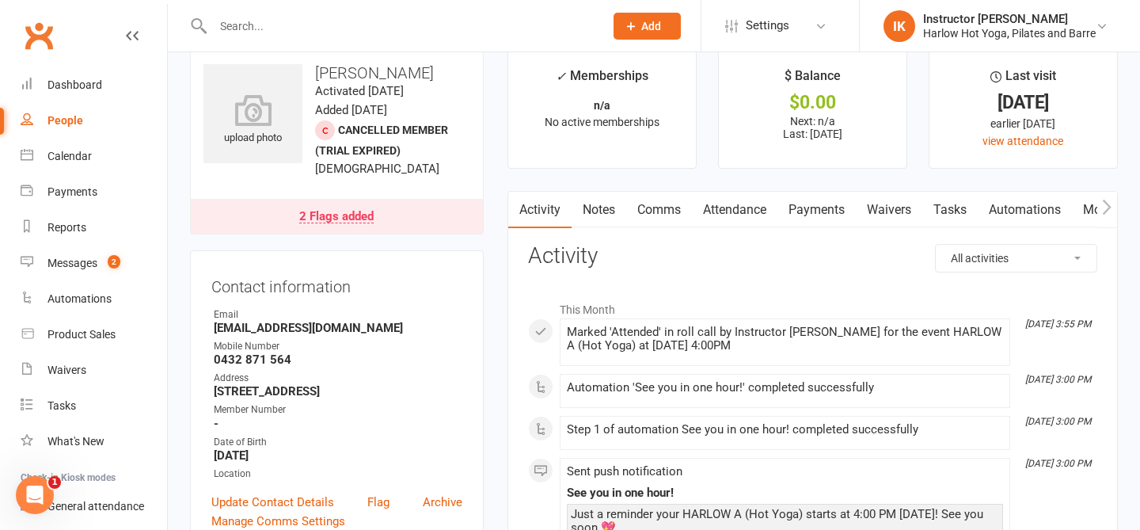
click at [586, 197] on link "Notes" at bounding box center [599, 210] width 55 height 36
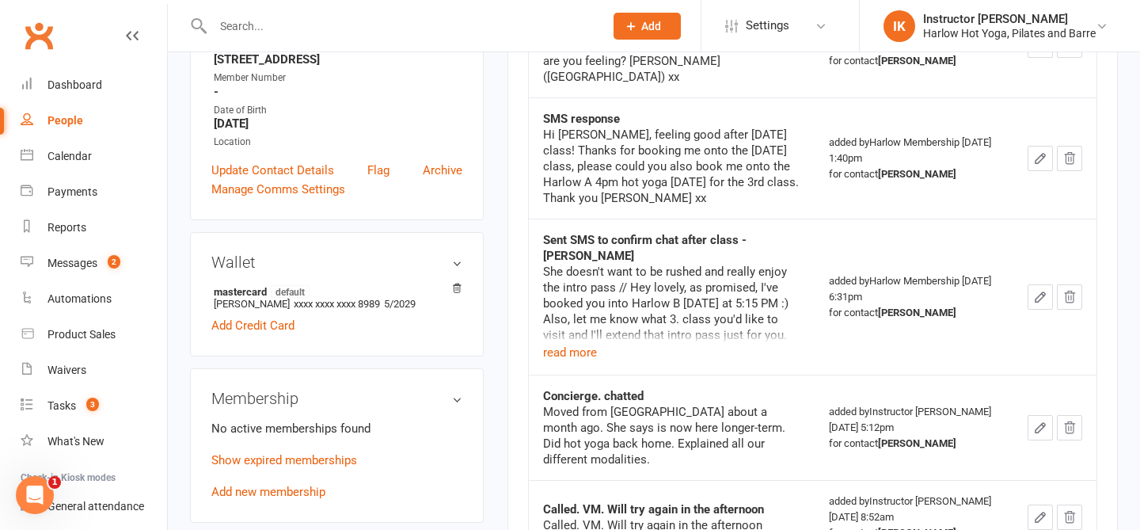
scroll to position [361, 0]
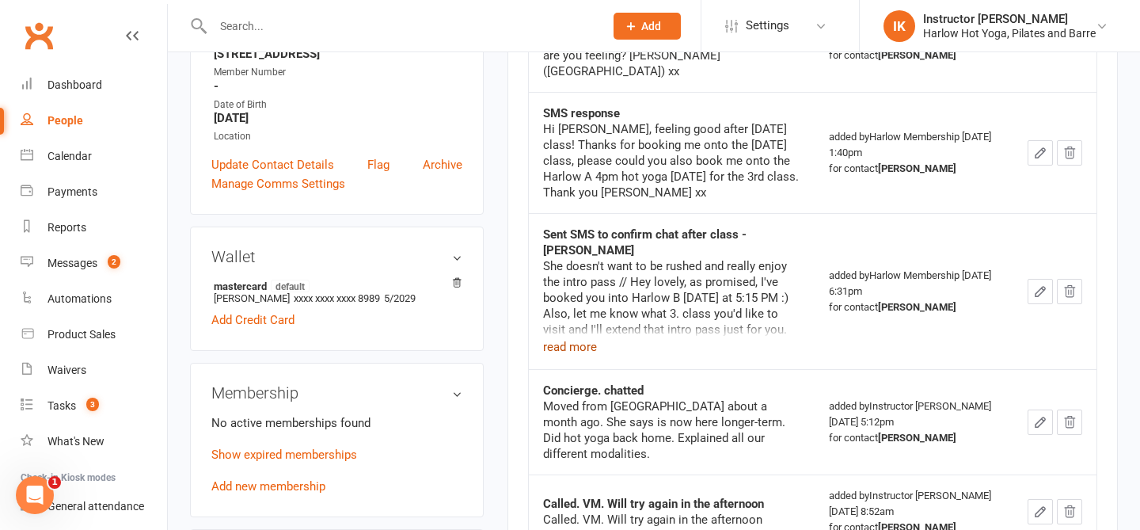
click at [587, 337] on button "read more" at bounding box center [570, 346] width 54 height 19
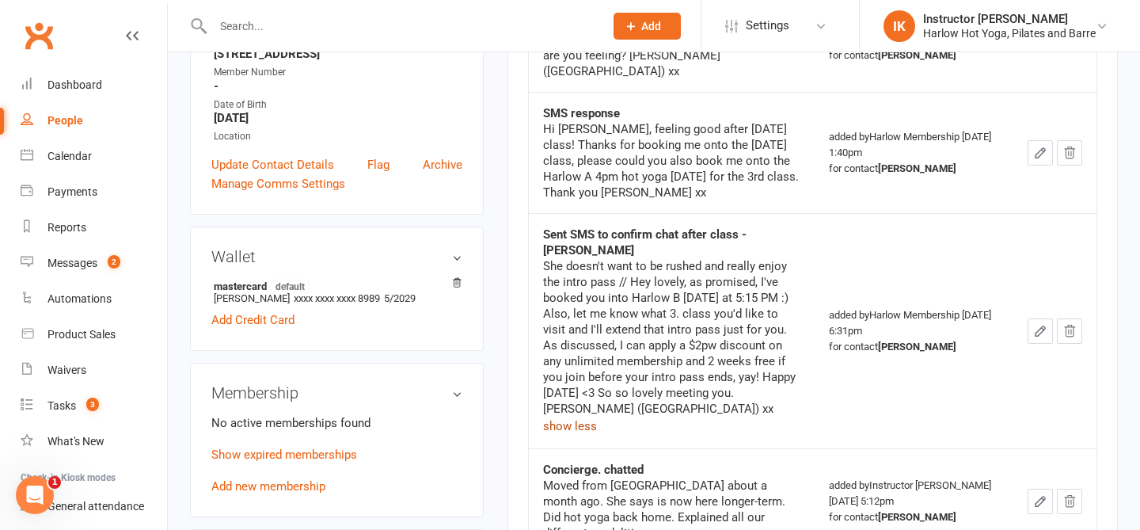
scroll to position [0, 0]
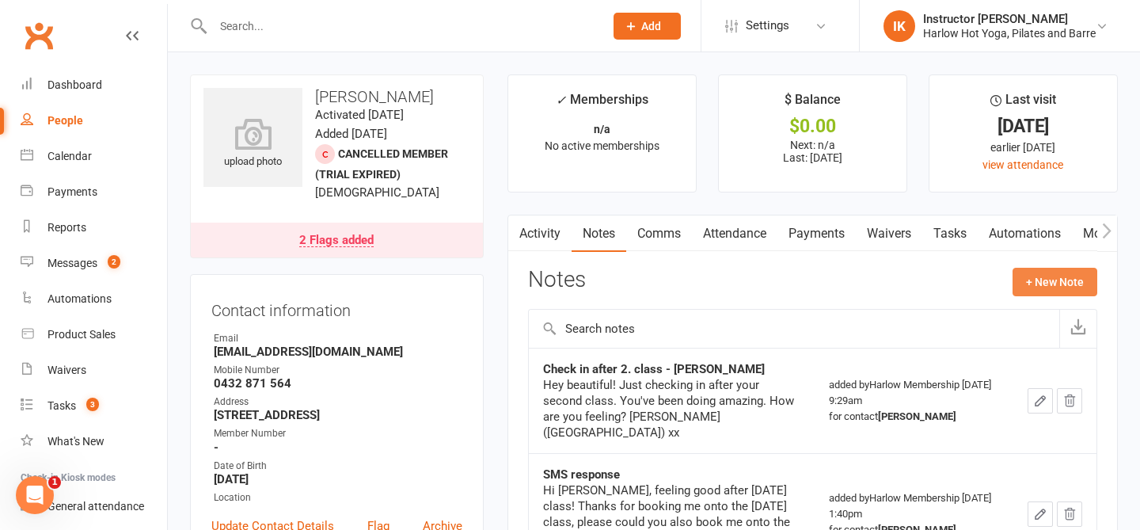
click at [1051, 288] on button "+ New Note" at bounding box center [1055, 282] width 85 height 29
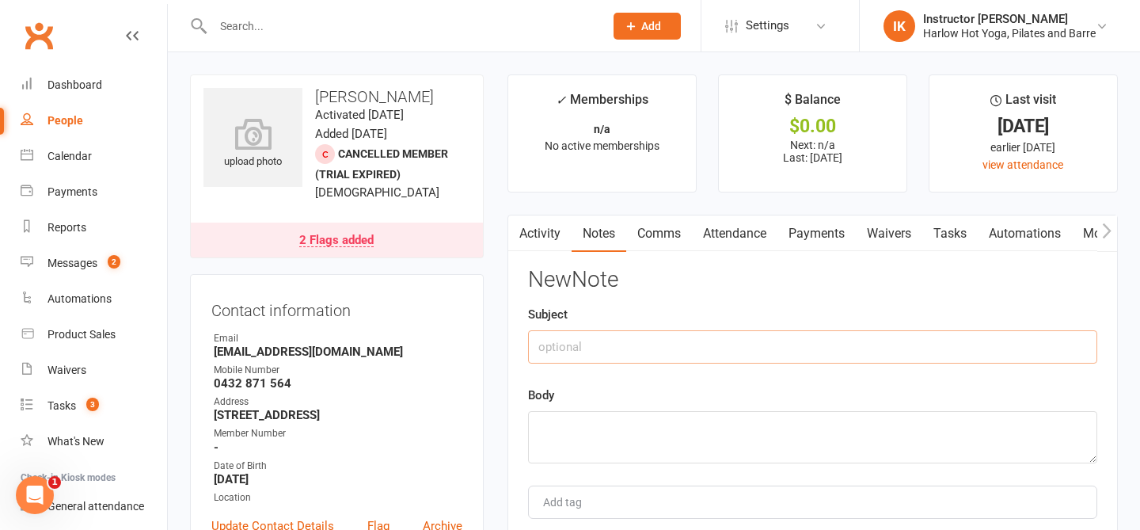
click at [595, 331] on input "text" at bounding box center [812, 346] width 569 height 33
click at [575, 344] on input "Offer: Gold membership with $2pw discount + 2 weeks free" at bounding box center [812, 346] width 569 height 33
type input "Offer: Gold membership with $2pw discount + 2 weeks free"
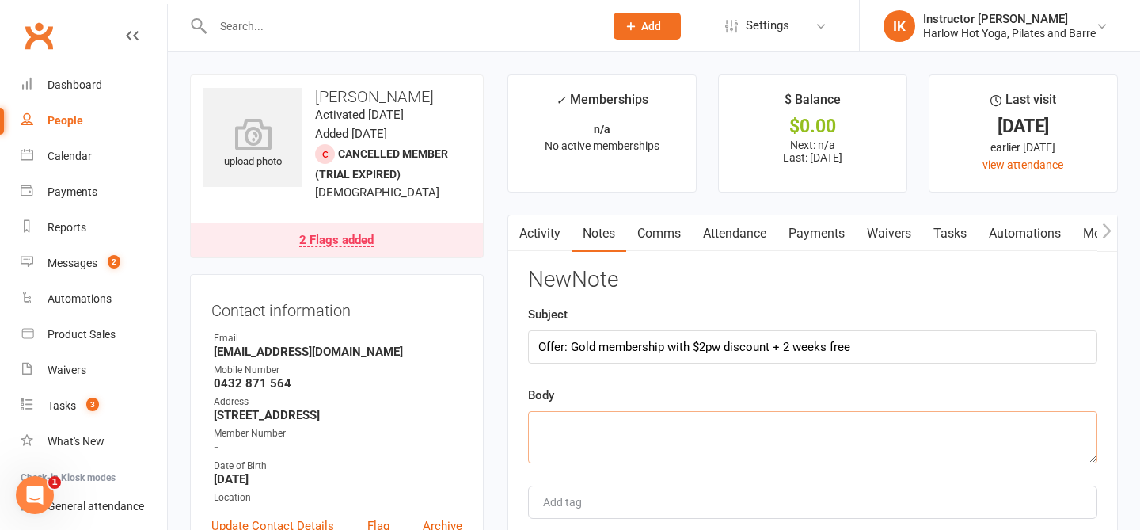
click at [595, 454] on textarea at bounding box center [812, 437] width 569 height 52
paste textarea "Offer: Gold membership with $2pw discount + 2 weeks free"
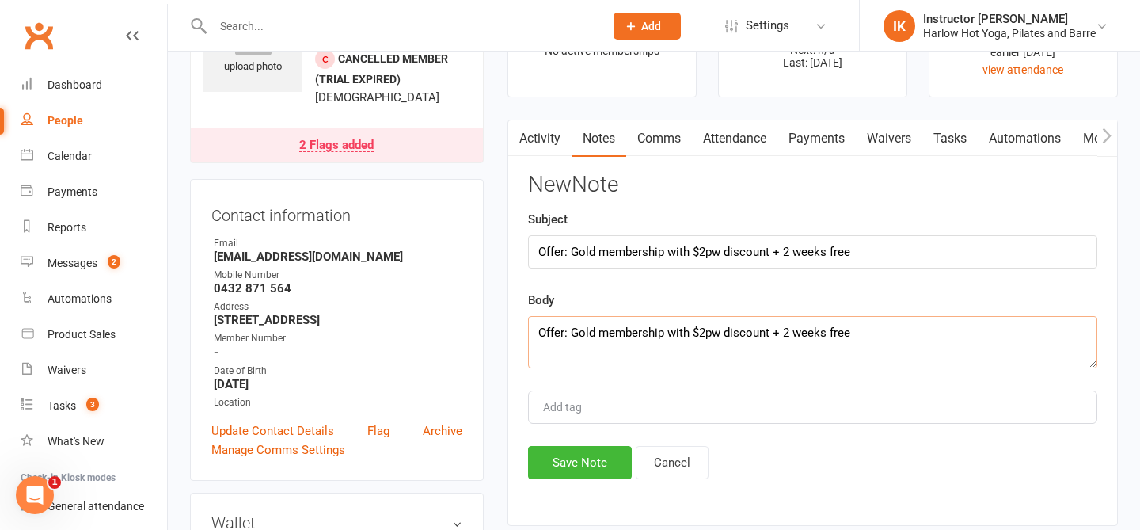
scroll to position [109, 0]
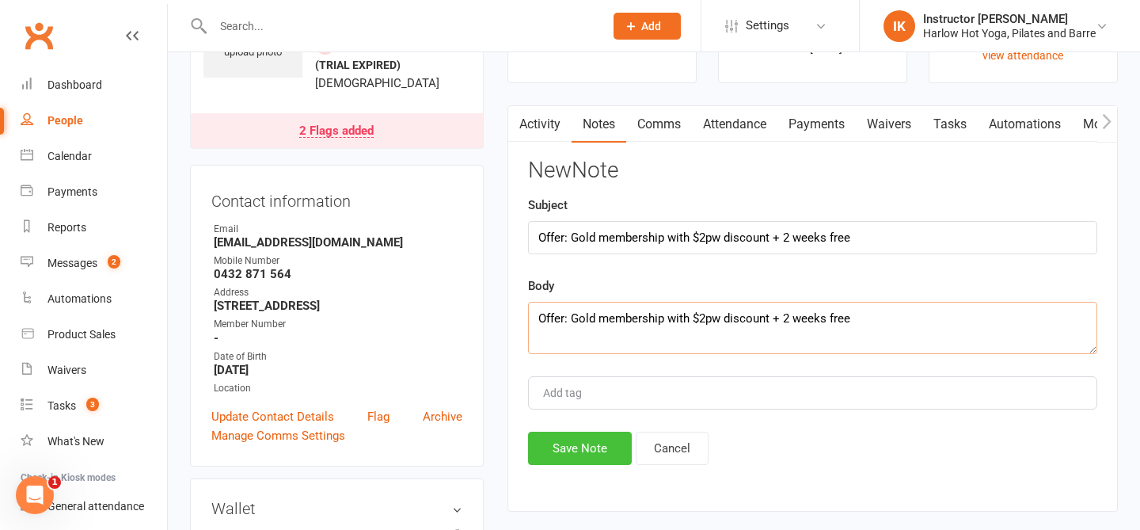
type textarea "Offer: Gold membership with $2pw discount + 2 weeks free"
click at [559, 441] on button "Save Note" at bounding box center [580, 448] width 104 height 33
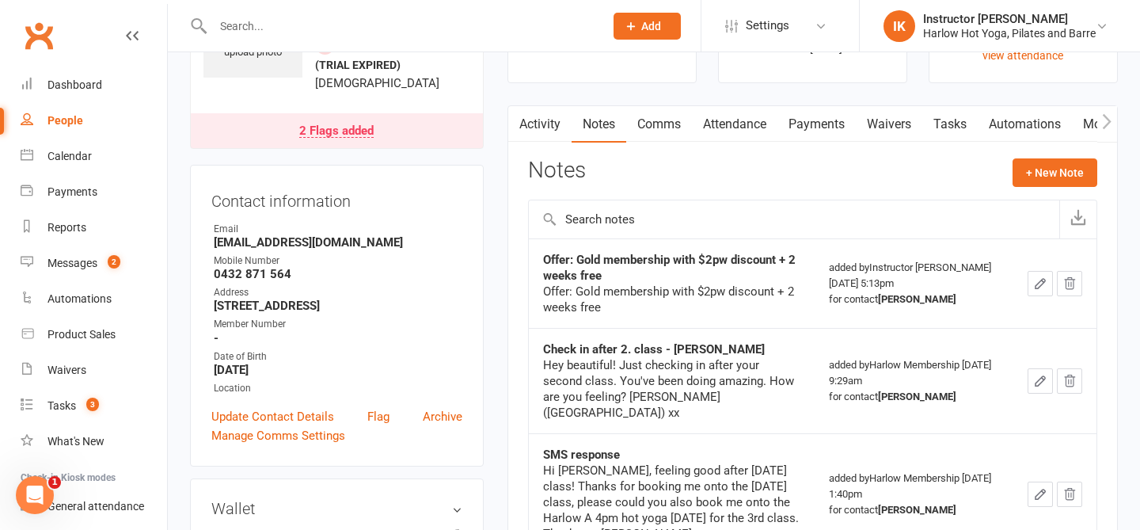
click at [1040, 286] on icon "button" at bounding box center [1041, 284] width 10 height 10
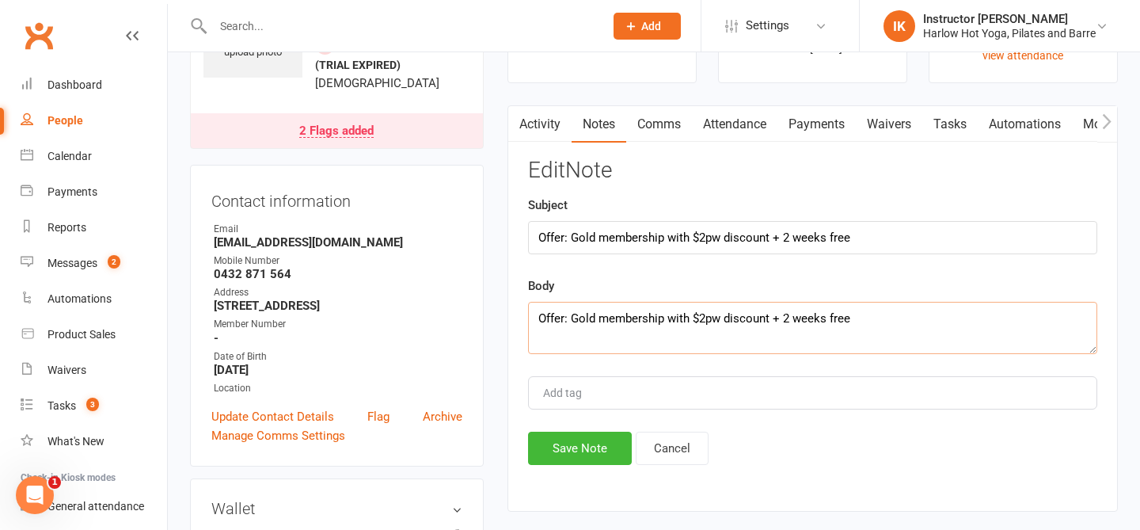
click at [865, 328] on textarea "Offer: Gold membership with $2pw discount + 2 weeks free" at bounding box center [812, 328] width 569 height 52
type textarea "Offer: Gold membership with $2pw discount + 2 weeks free Will send me a message…"
click at [584, 441] on button "Save Note" at bounding box center [580, 448] width 104 height 33
